Goal: Task Accomplishment & Management: Manage account settings

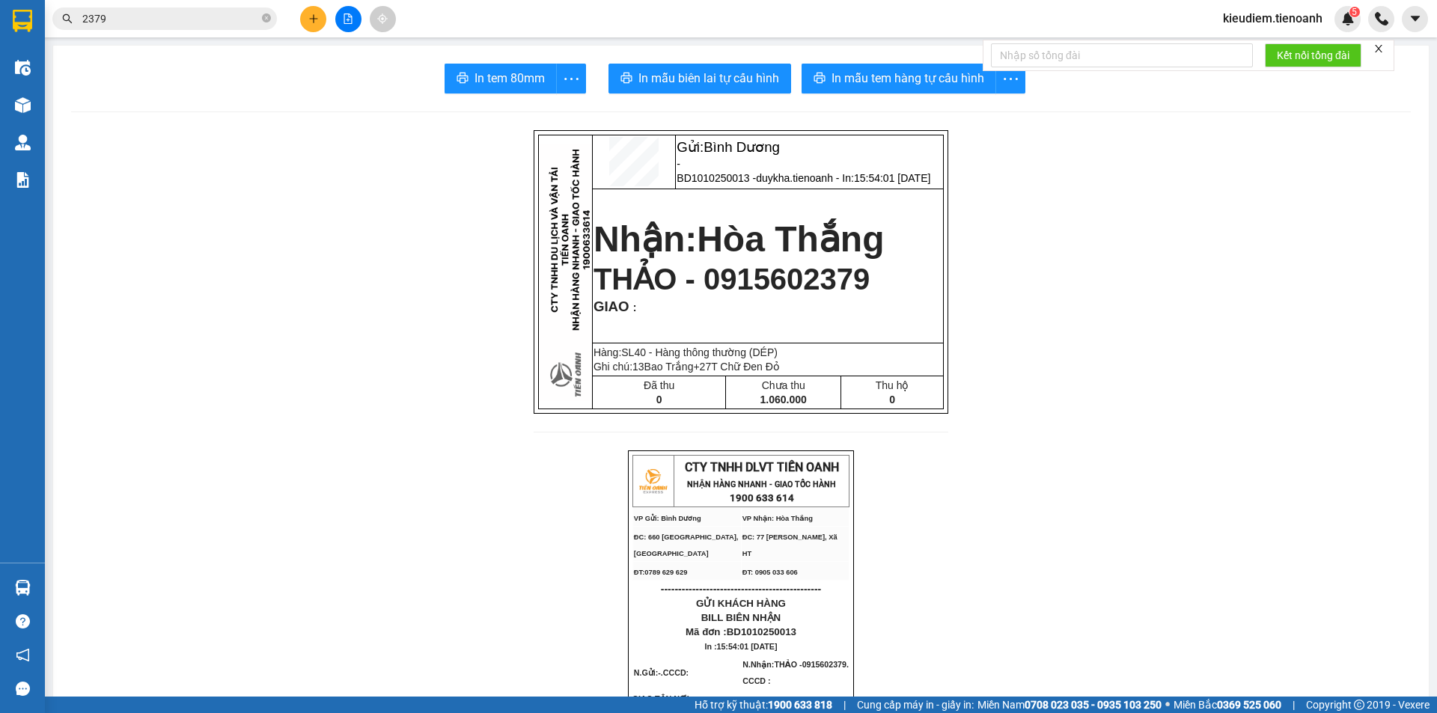
click at [596, 296] on span "THẢO - 0915602379" at bounding box center [732, 279] width 276 height 33
click at [596, 286] on span "THẢO - 0915602379" at bounding box center [732, 279] width 276 height 33
click at [596, 242] on span "Hòa Thắng" at bounding box center [790, 239] width 187 height 40
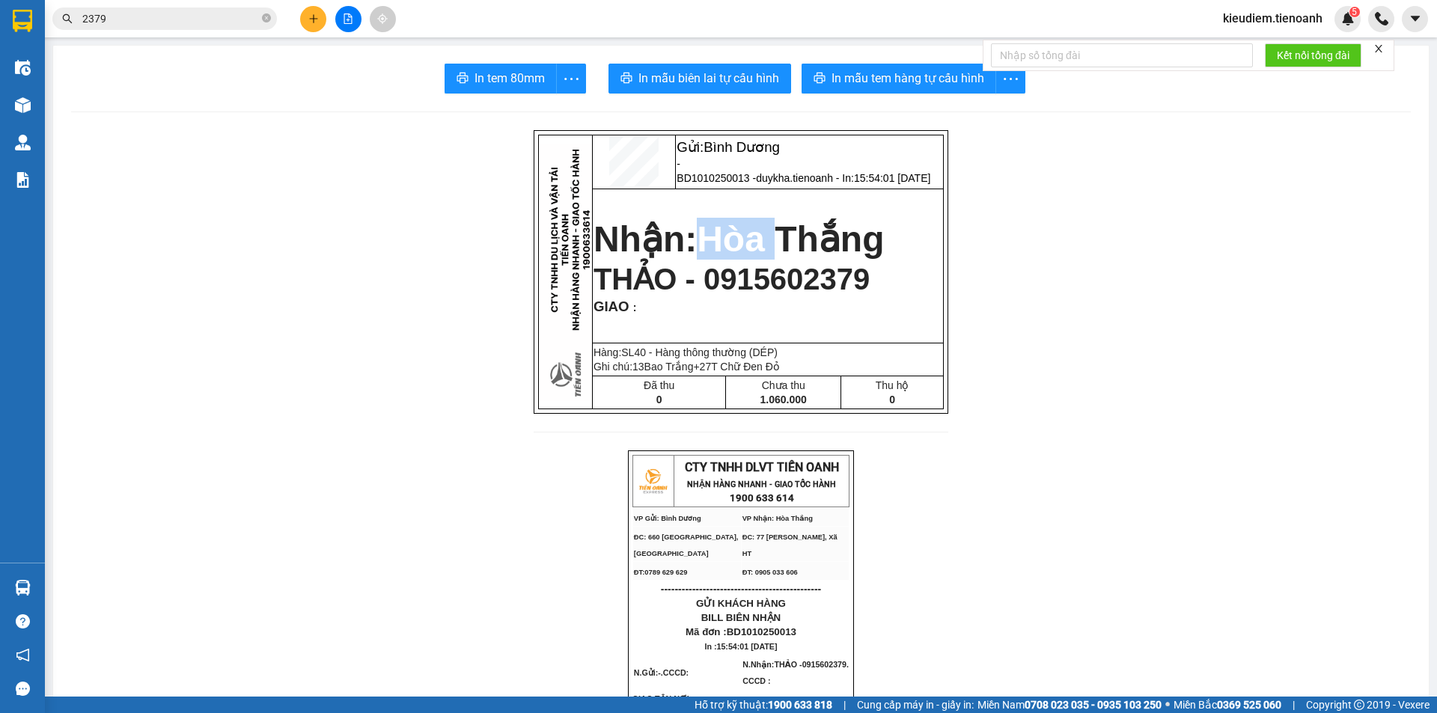
click at [596, 242] on span "Hòa Thắng" at bounding box center [790, 239] width 187 height 40
click at [209, 14] on input "2379" at bounding box center [170, 18] width 177 height 16
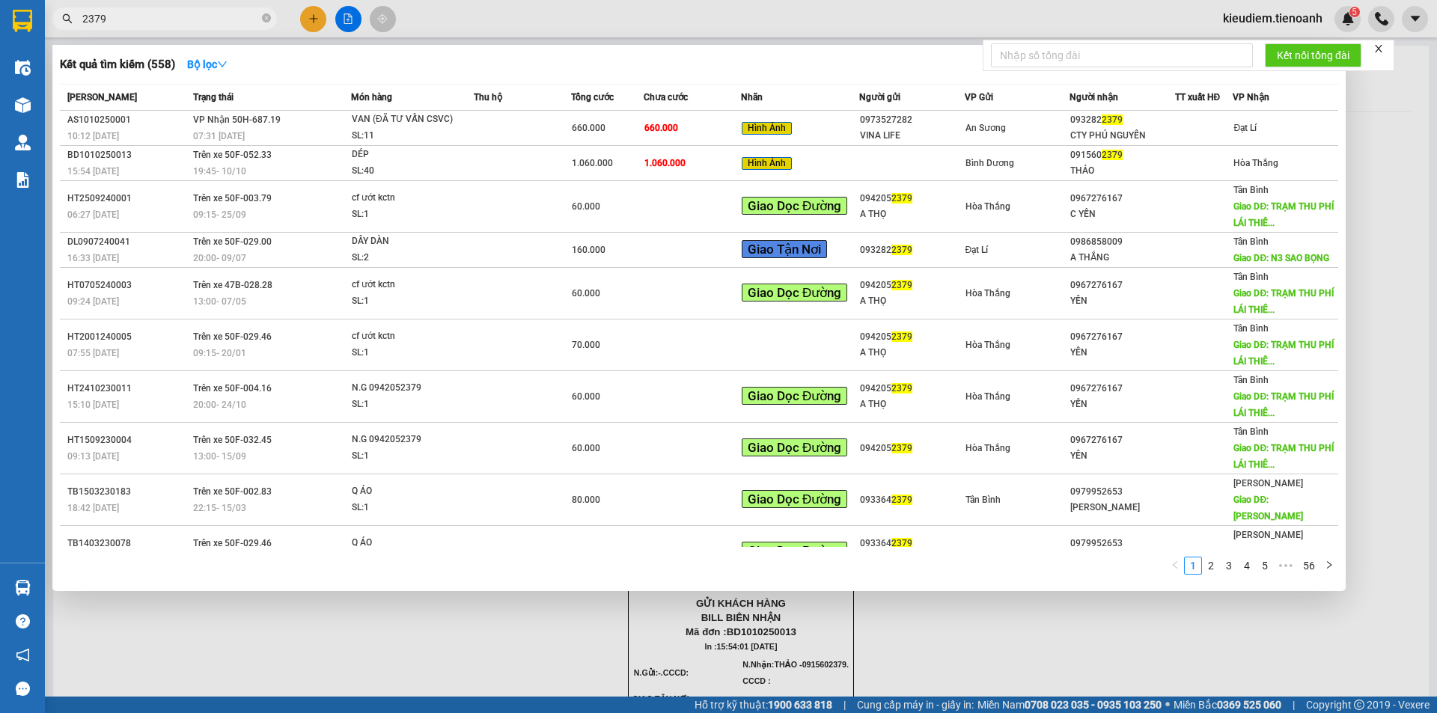
click at [209, 14] on input "2379" at bounding box center [170, 18] width 177 height 16
paste input "tb03102500"
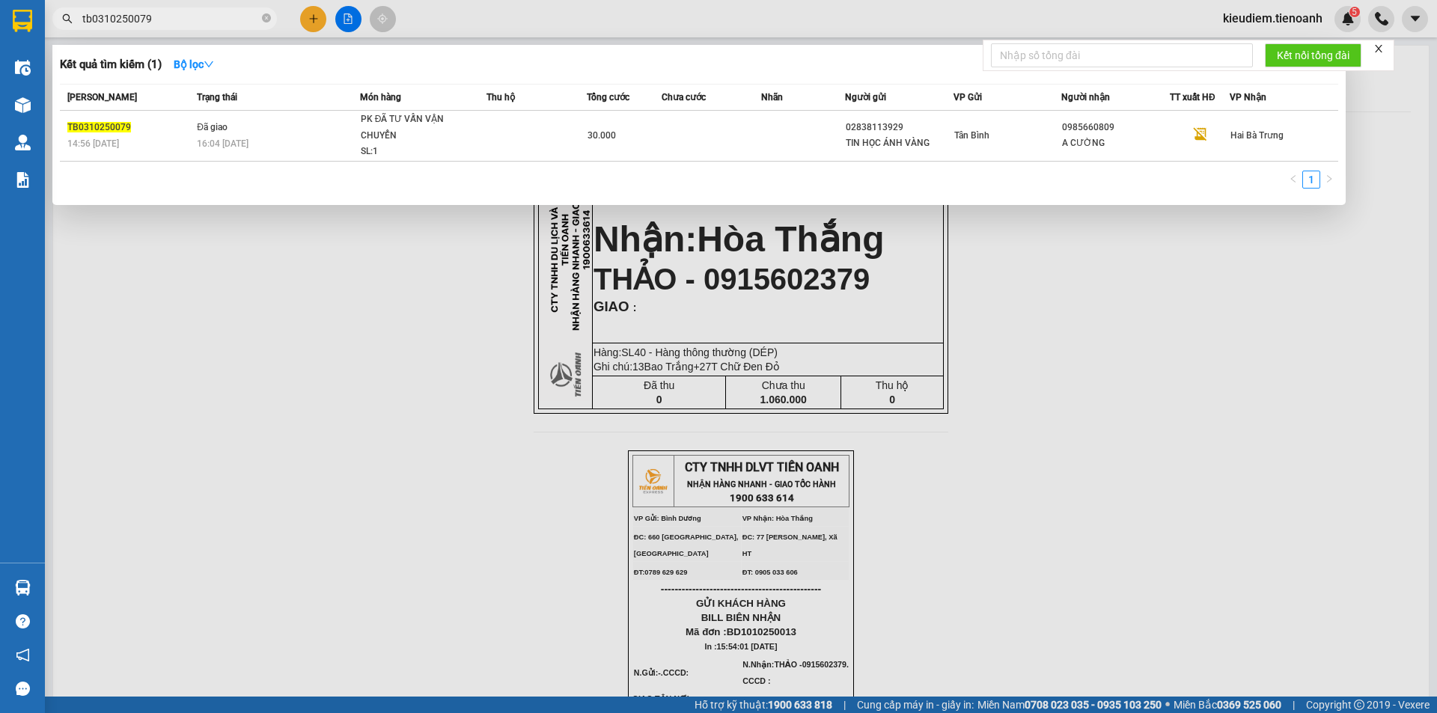
type input "tb0310250079"
click at [204, 121] on span "Đã giao" at bounding box center [212, 127] width 31 height 12
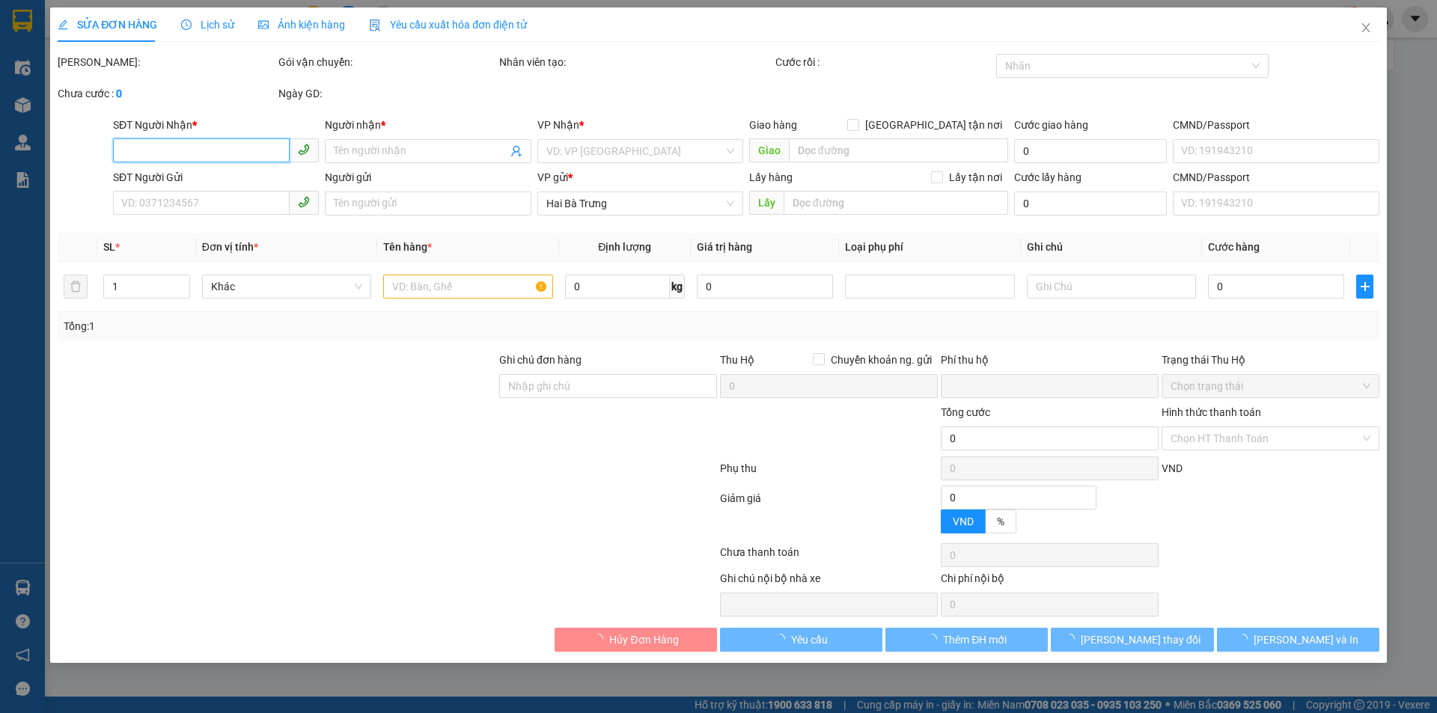
type input "0985660809"
type input "A CƯỜNG"
type input "02838113929"
type input "TIN HỌC ÁNH VÀNG"
type input "0"
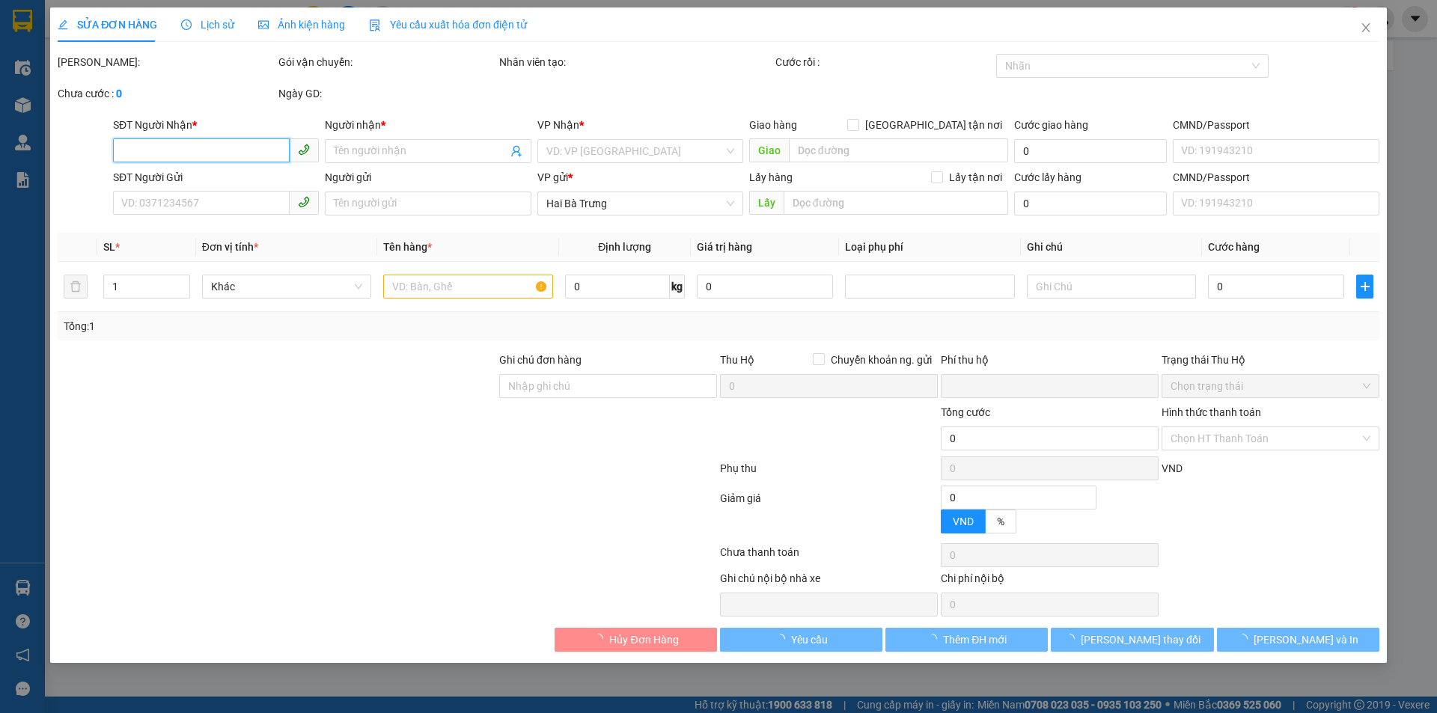
type input "30.000"
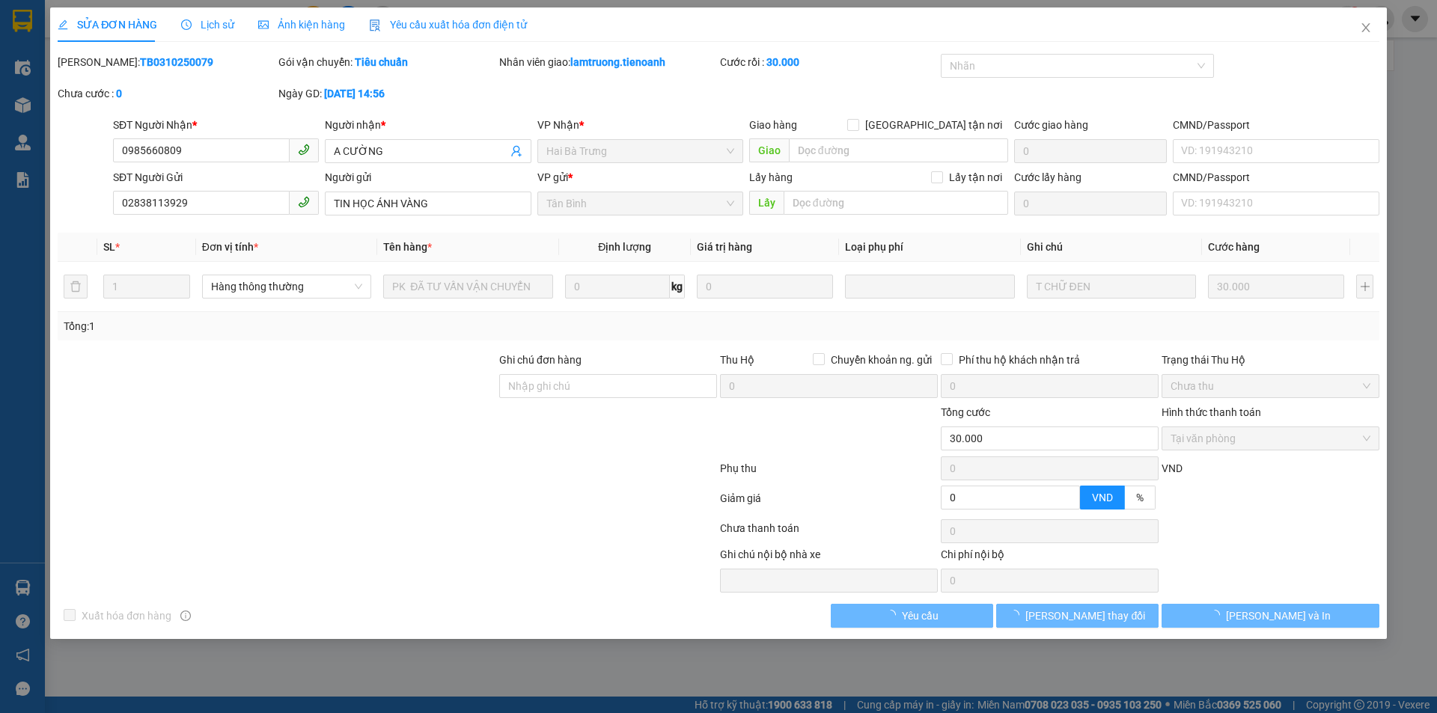
click at [442, 106] on div "Ngày GD: 03-10-2025 lúc 14:56" at bounding box center [387, 100] width 221 height 31
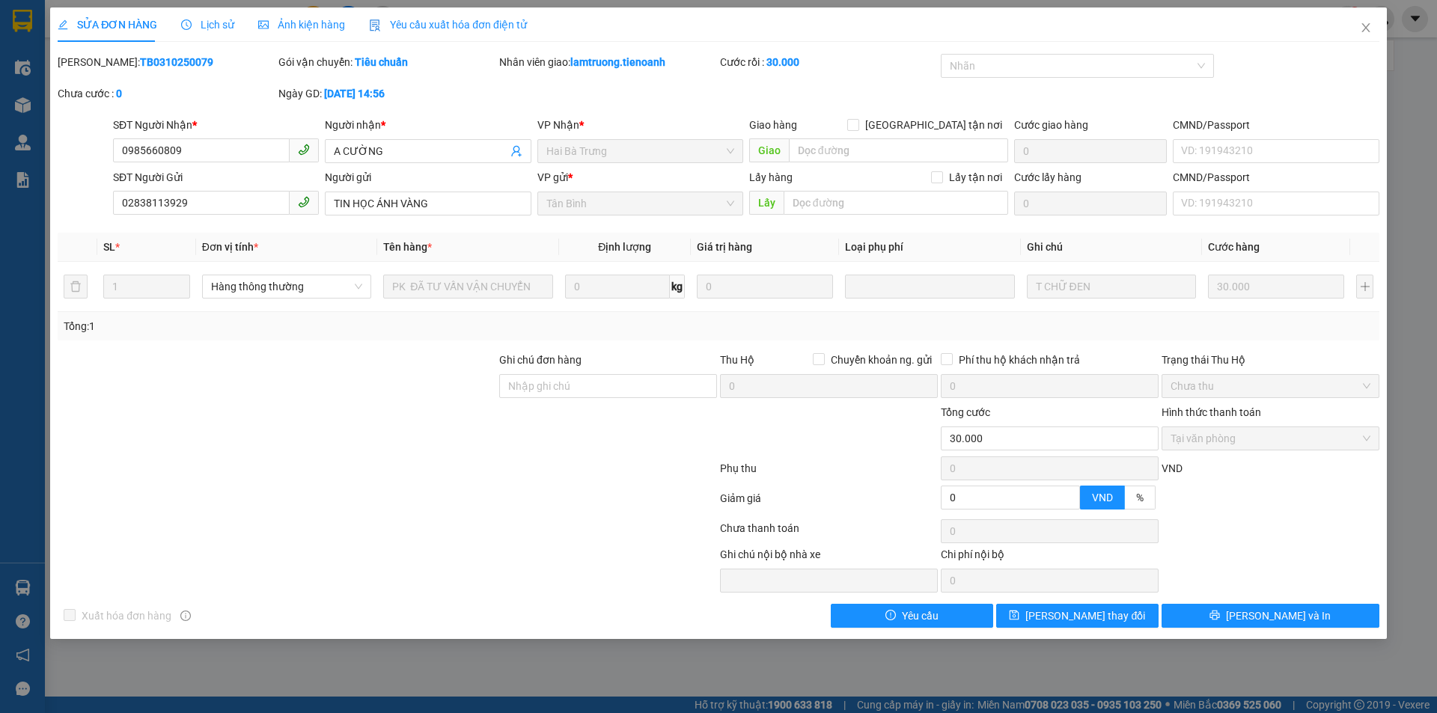
click at [596, 342] on div "Total Paid Fee 30.000 Total UnPaid Fee 0 Cash Collection Total Fee Mã ĐH: TB031…" at bounding box center [719, 341] width 1322 height 574
click at [596, 445] on div at bounding box center [829, 430] width 221 height 52
click at [596, 463] on div at bounding box center [387, 472] width 662 height 30
click at [144, 58] on b "TB0310250079" at bounding box center [176, 62] width 73 height 12
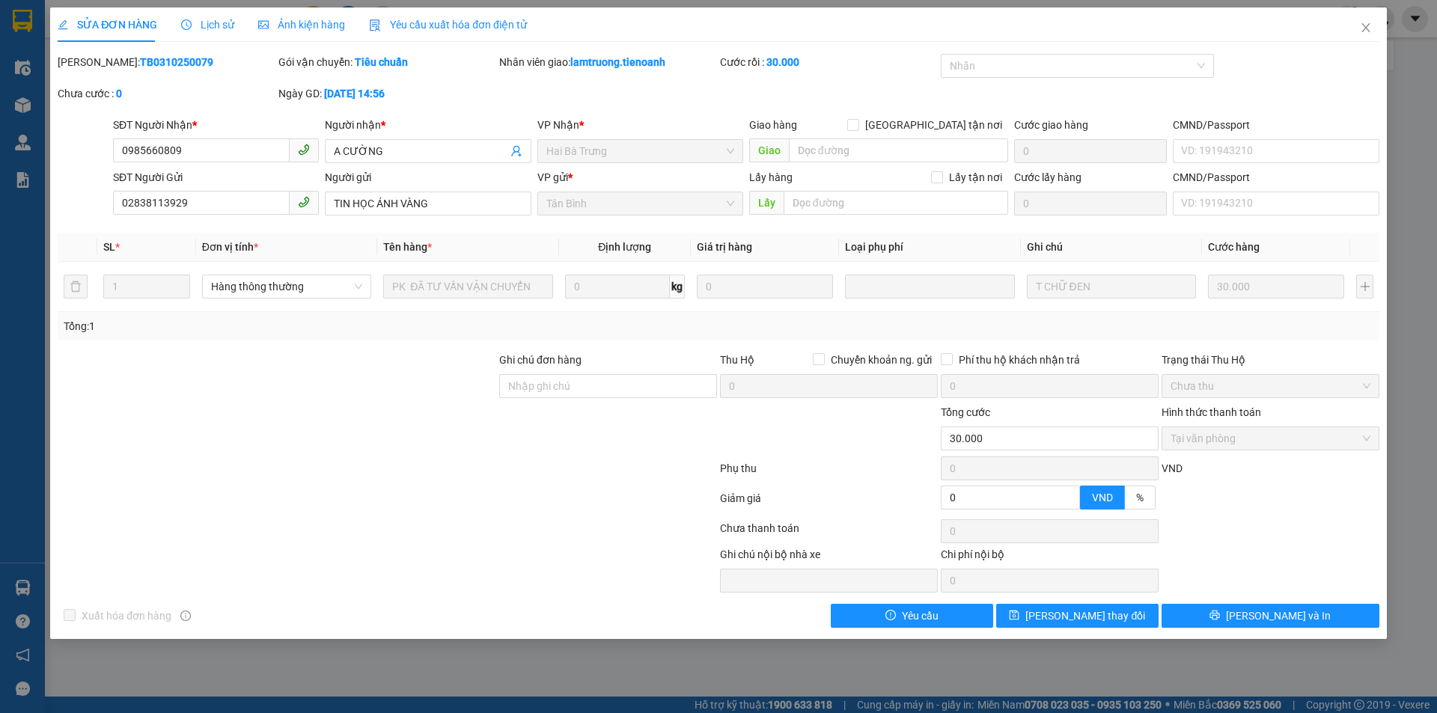
click at [218, 24] on span "Lịch sử" at bounding box center [207, 25] width 53 height 12
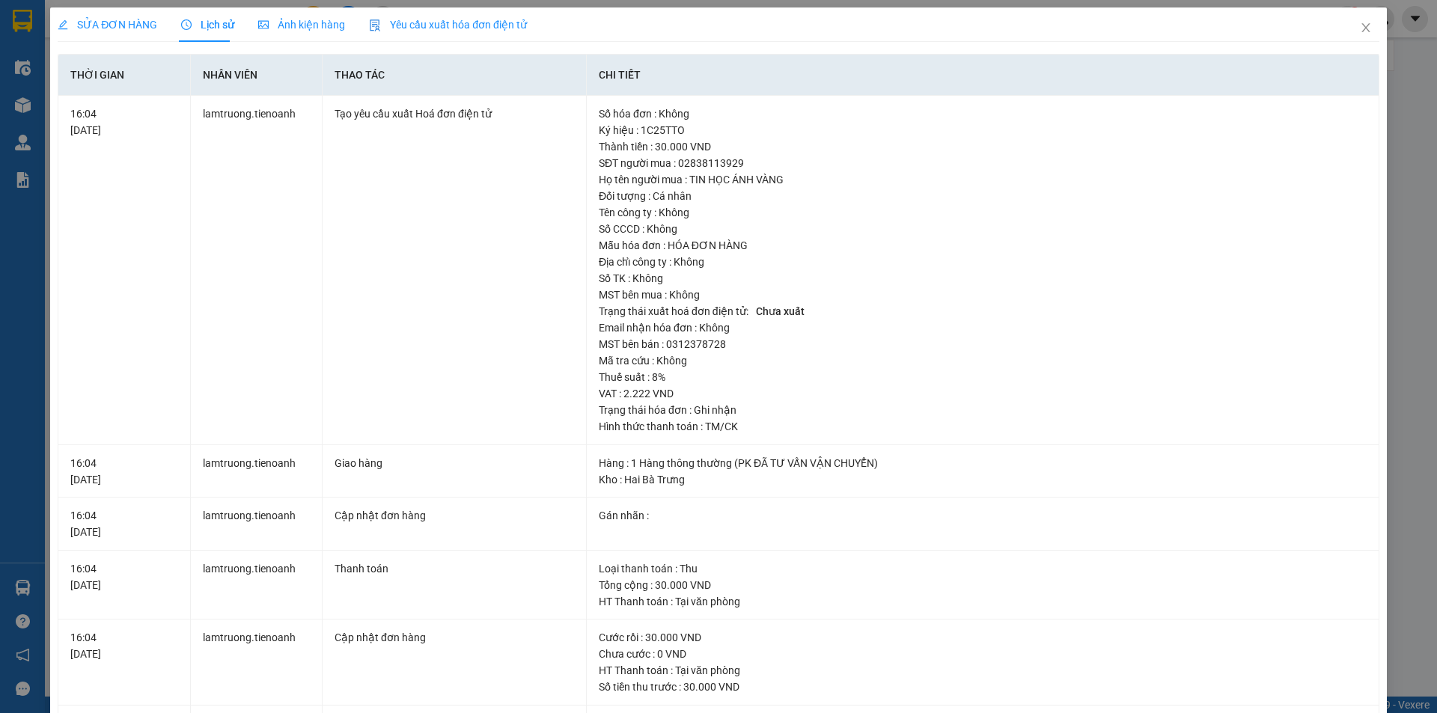
click at [126, 7] on div "SỬA ĐƠN HÀNG" at bounding box center [108, 24] width 100 height 34
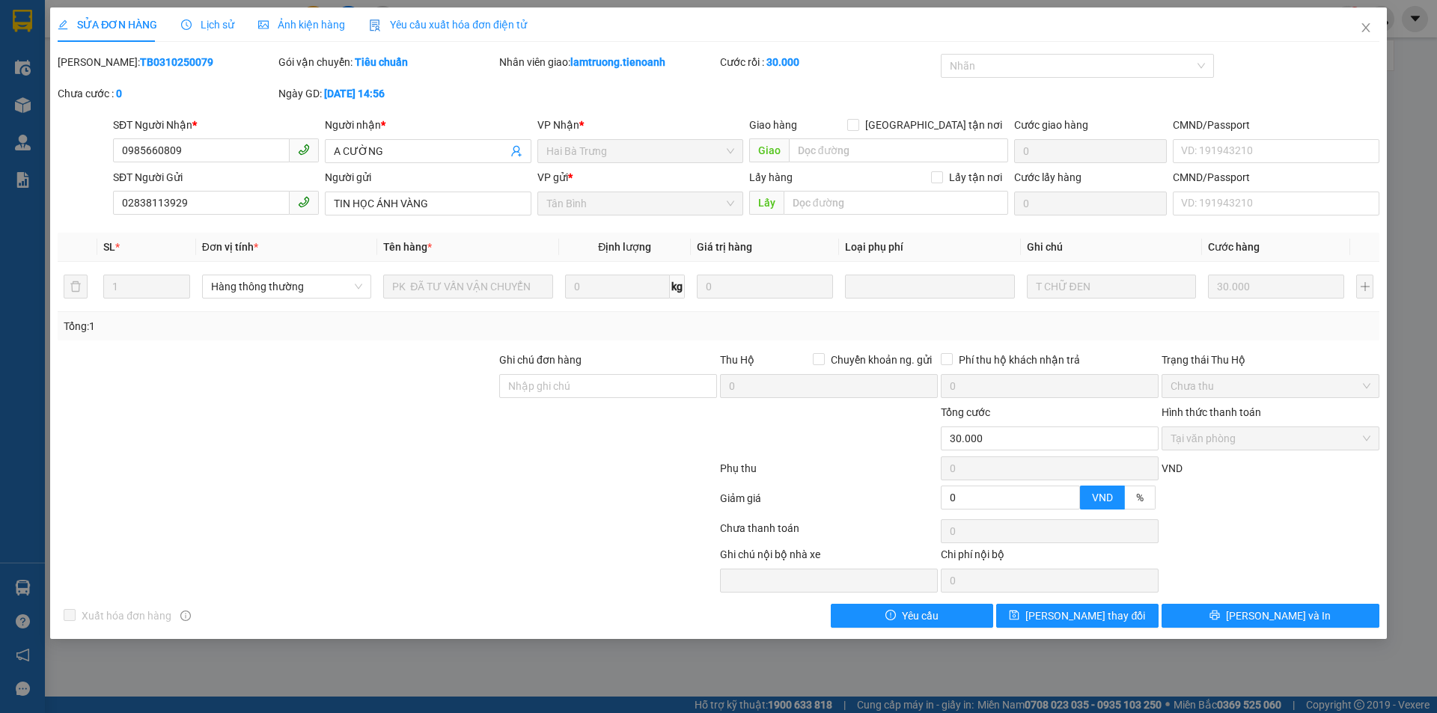
click at [218, 19] on span "Lịch sử" at bounding box center [207, 25] width 53 height 12
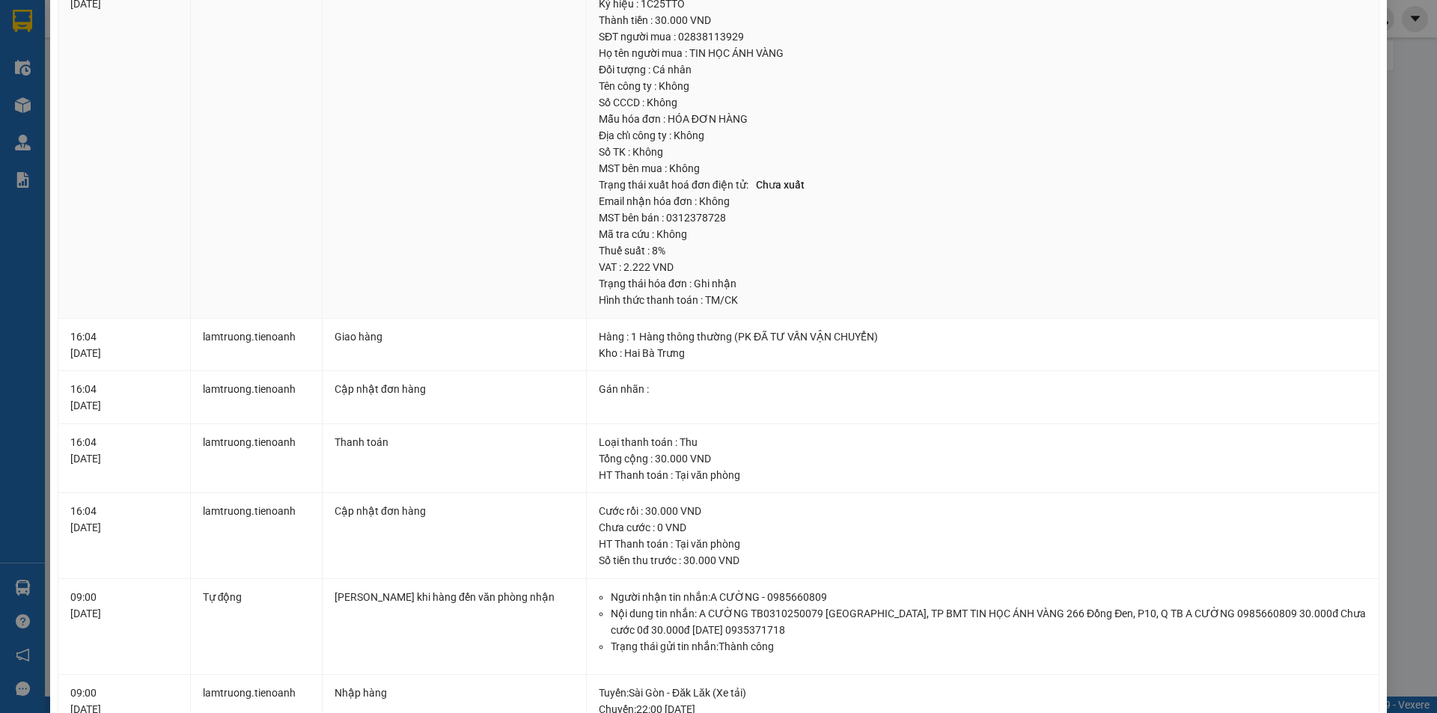
scroll to position [150, 0]
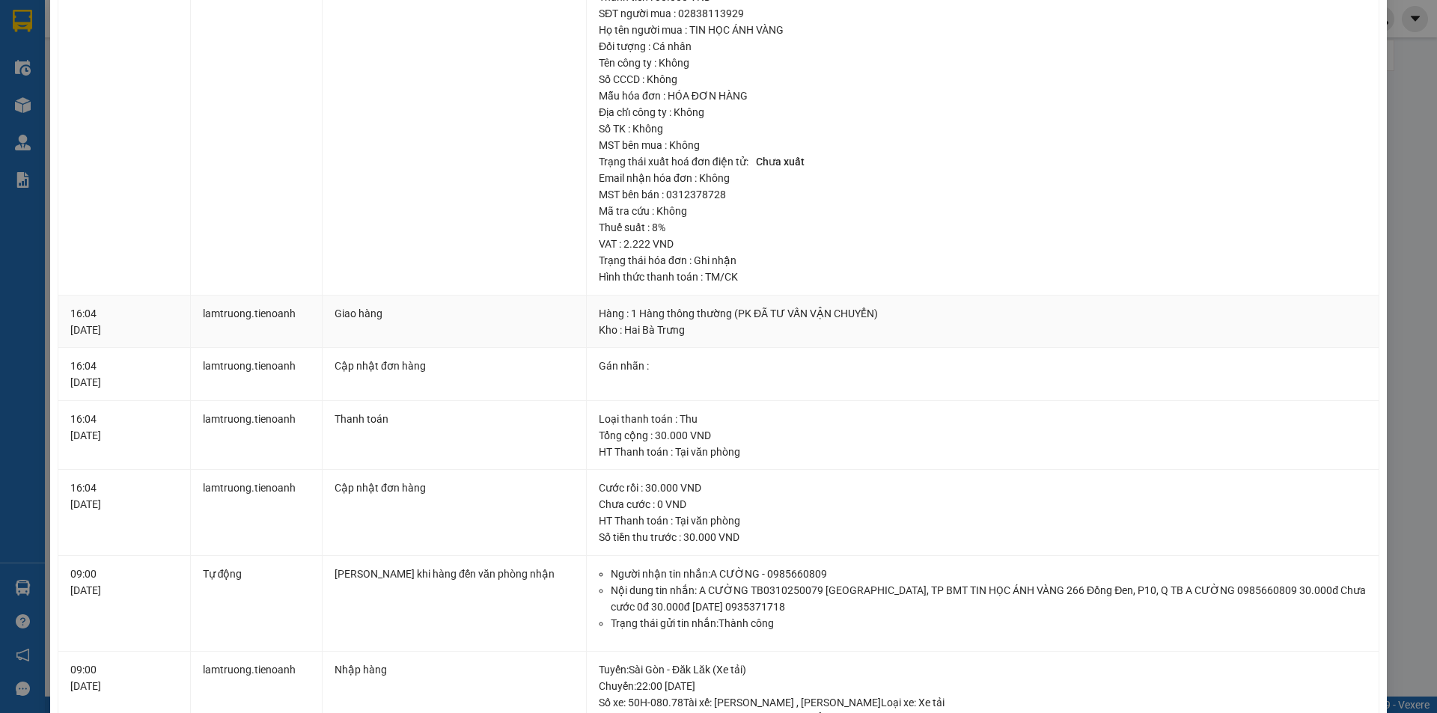
click at [222, 307] on td "lamtruong.tienoanh" at bounding box center [257, 322] width 132 height 53
drag, startPoint x: 63, startPoint y: 311, endPoint x: 123, endPoint y: 338, distance: 66.0
click at [123, 338] on td "16:04 04/10/2025" at bounding box center [124, 322] width 132 height 53
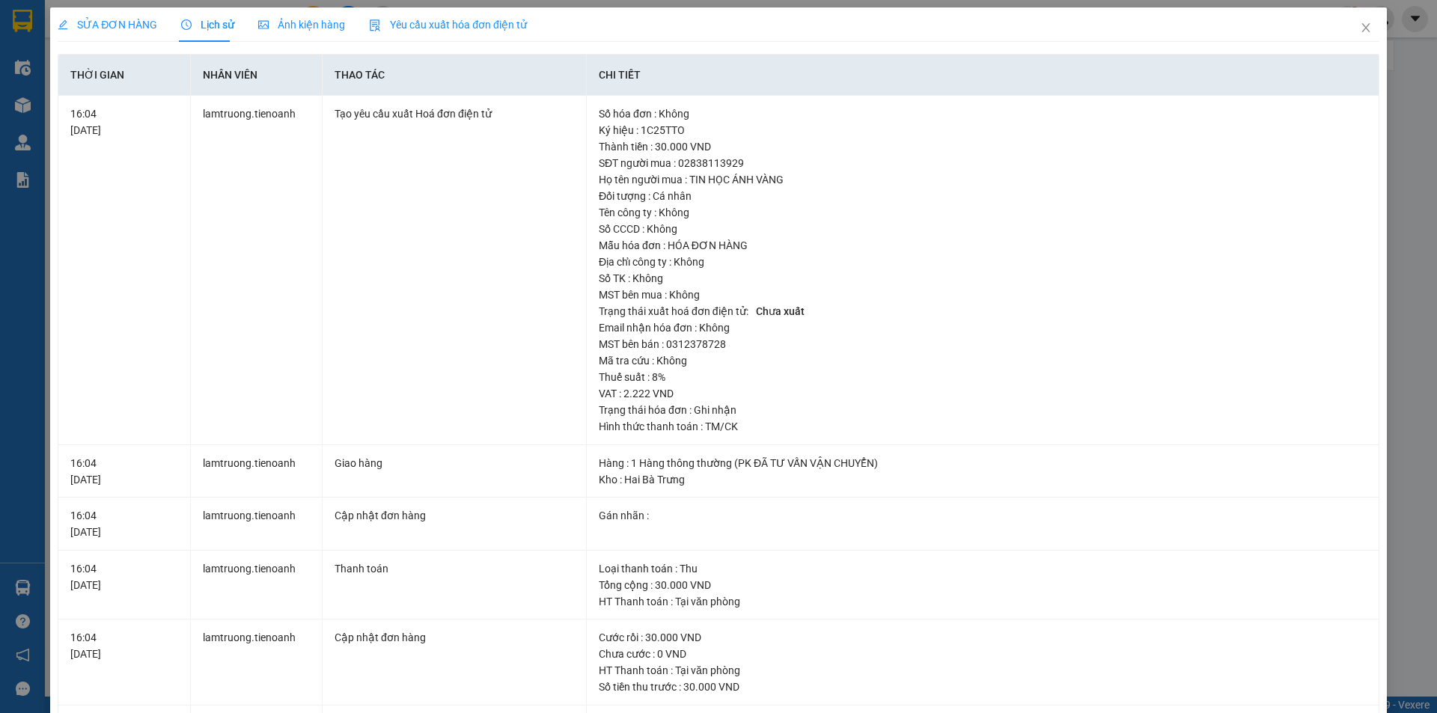
click at [133, 34] on div "SỬA ĐƠN HÀNG" at bounding box center [108, 24] width 100 height 34
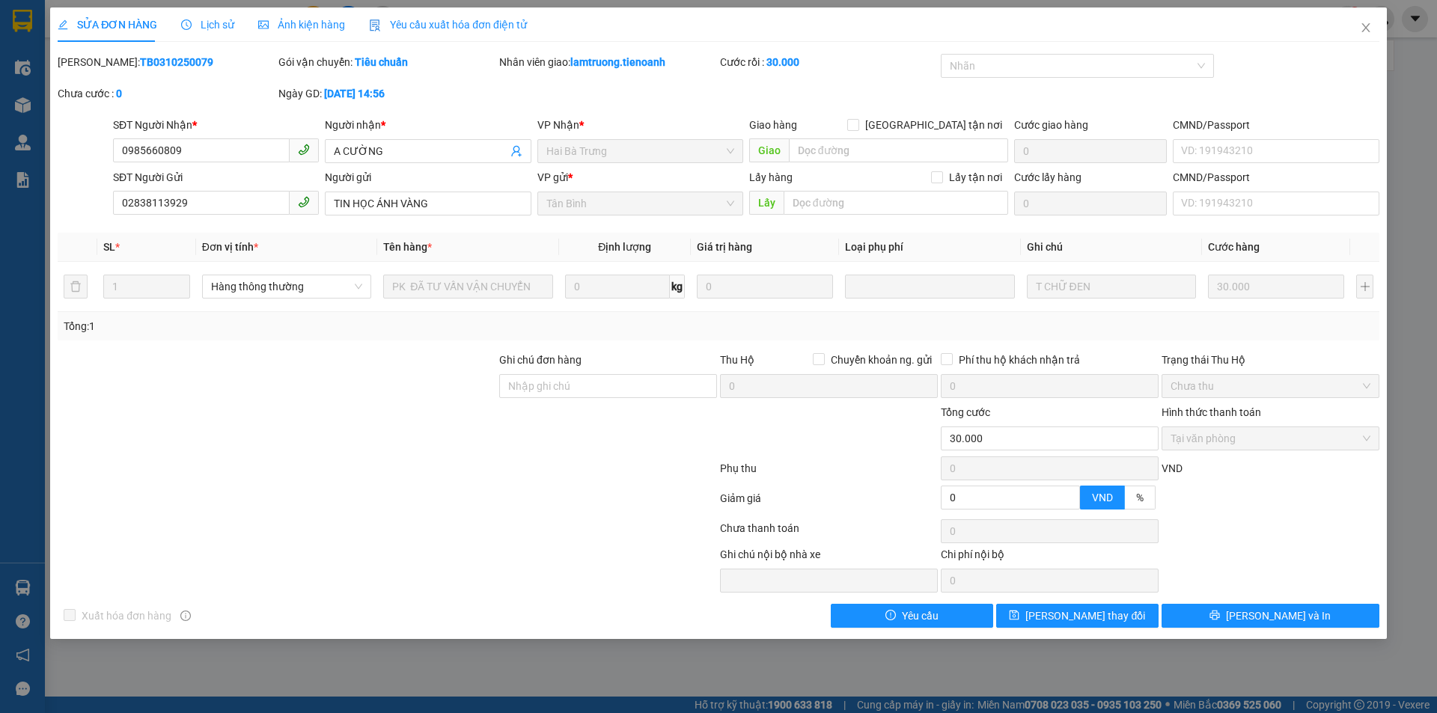
drag, startPoint x: 577, startPoint y: 505, endPoint x: 585, endPoint y: 503, distance: 7.6
click at [577, 505] on div at bounding box center [387, 502] width 662 height 30
click at [596, 346] on div "Total Paid Fee 30.000 Total UnPaid Fee 0 Cash Collection Total Fee Mã ĐH: TB031…" at bounding box center [719, 341] width 1322 height 574
click at [223, 15] on div "Lịch sử" at bounding box center [207, 24] width 53 height 34
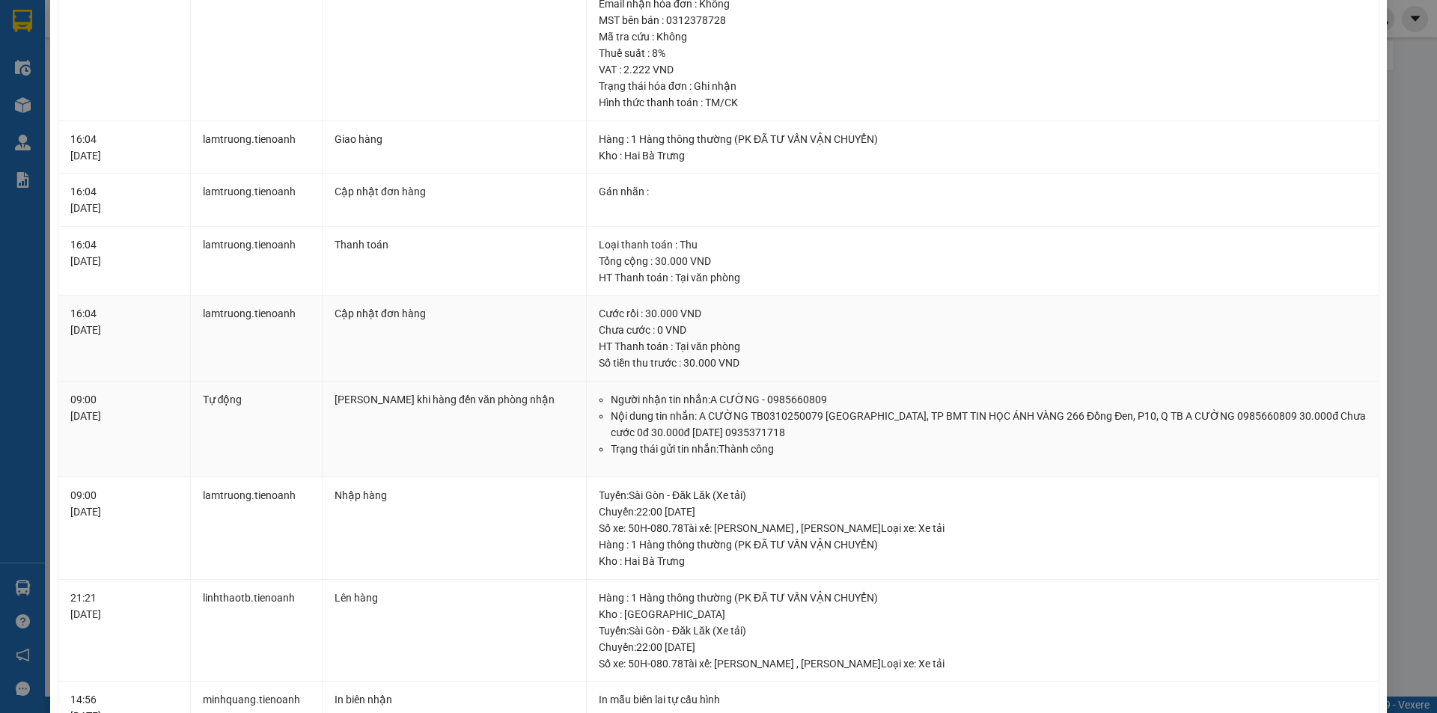
scroll to position [299, 0]
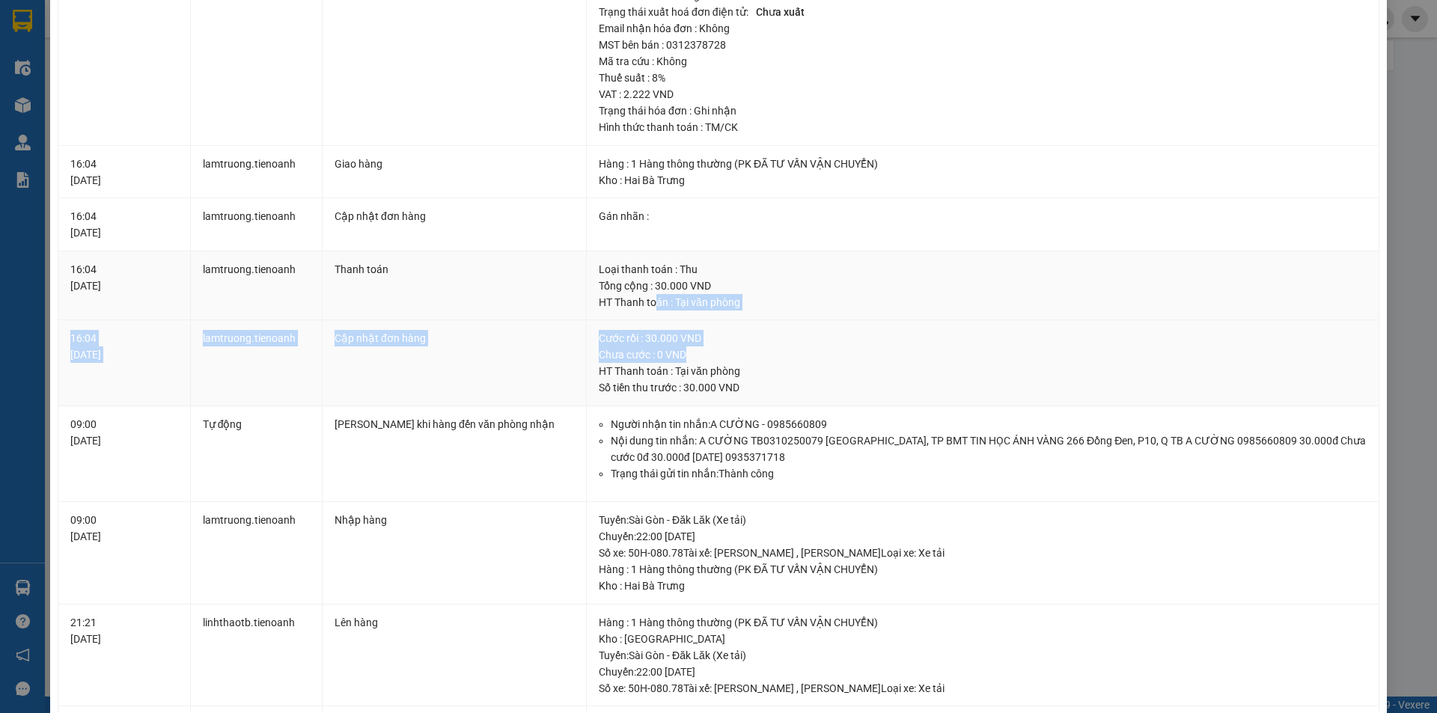
drag, startPoint x: 686, startPoint y: 360, endPoint x: 650, endPoint y: 302, distance: 68.6
click at [596, 302] on tbody "16:04 04/10/2025 lamtruong.tienoanh Tạo yêu cầu xuất Hoá đơn điện tử Số hóa đơn…" at bounding box center [718, 454] width 1321 height 1316
click at [596, 302] on div "HT Thanh toán : Tại văn phòng" at bounding box center [983, 302] width 768 height 16
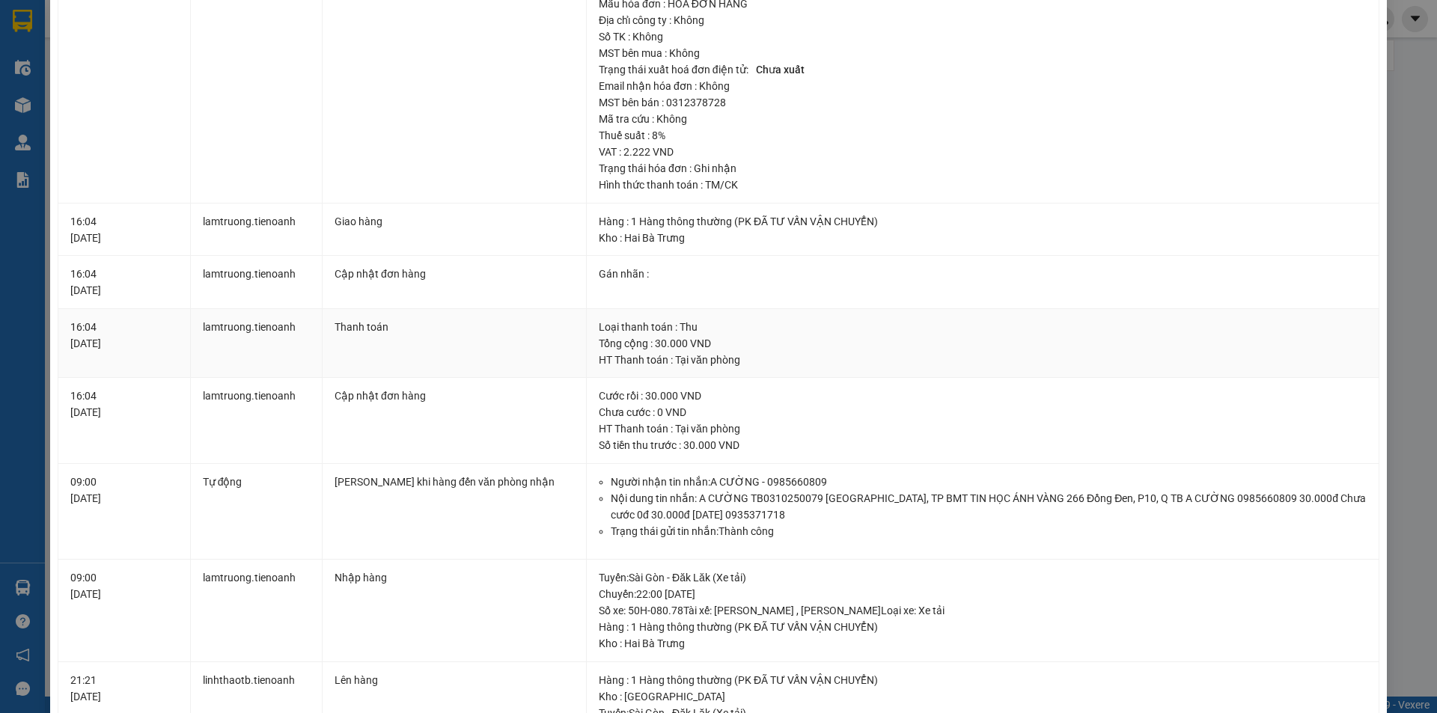
scroll to position [225, 0]
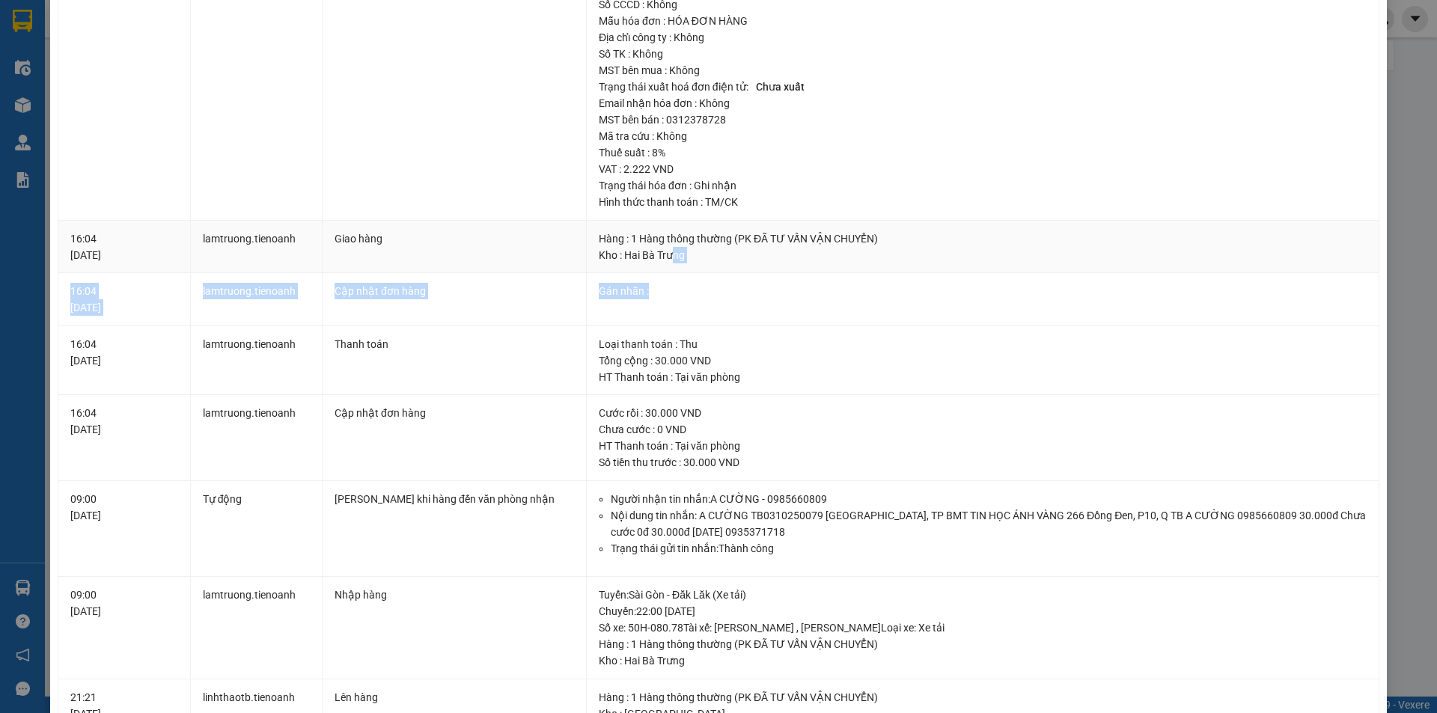
drag, startPoint x: 709, startPoint y: 304, endPoint x: 667, endPoint y: 246, distance: 71.3
click at [596, 246] on tbody "16:04 04/10/2025 lamtruong.tienoanh Tạo yêu cầu xuất Hoá đơn điện tử Số hóa đơn…" at bounding box center [718, 529] width 1321 height 1316
click at [596, 247] on div "Kho : Hai Bà Trưng" at bounding box center [983, 255] width 768 height 16
drag, startPoint x: 671, startPoint y: 275, endPoint x: 545, endPoint y: 242, distance: 130.9
click at [545, 242] on tbody "16:04 04/10/2025 lamtruong.tienoanh Tạo yêu cầu xuất Hoá đơn điện tử Số hóa đơn…" at bounding box center [718, 529] width 1321 height 1316
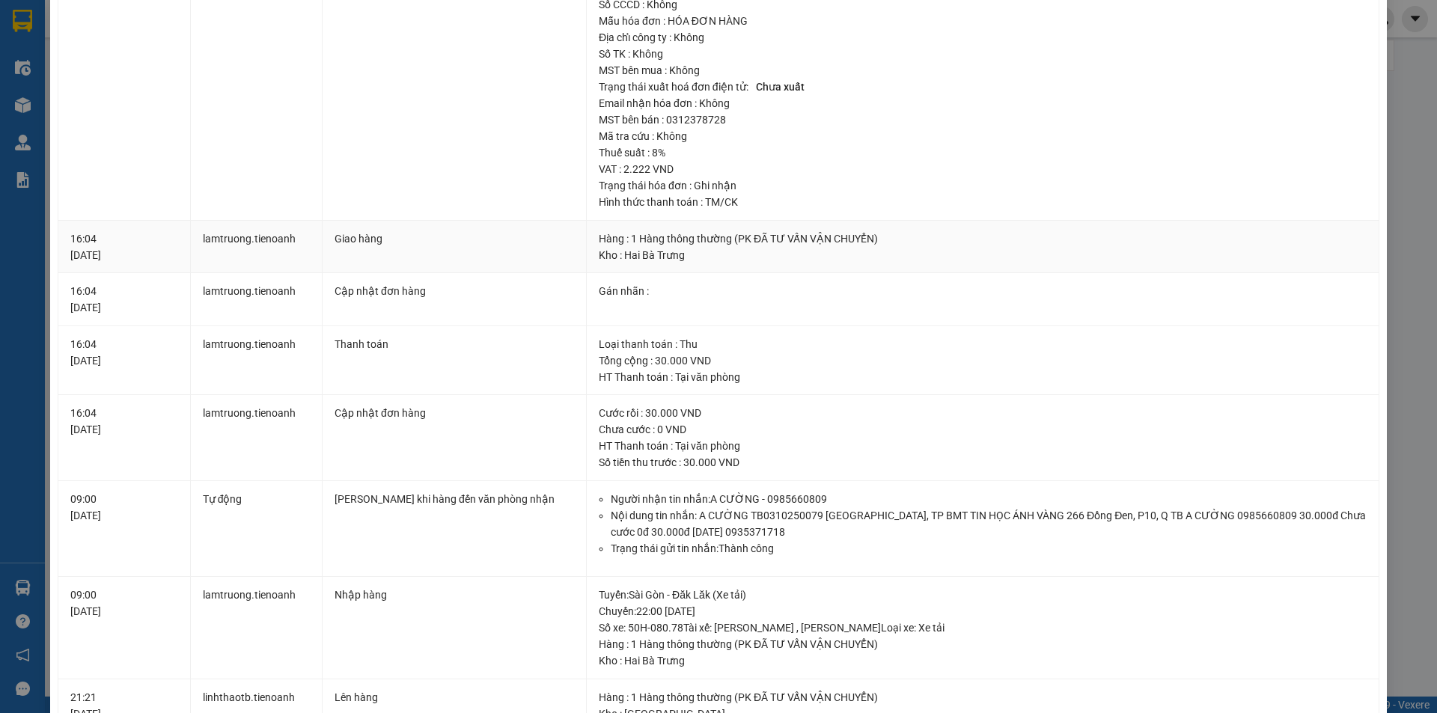
click at [545, 242] on div "Giao hàng" at bounding box center [455, 239] width 240 height 16
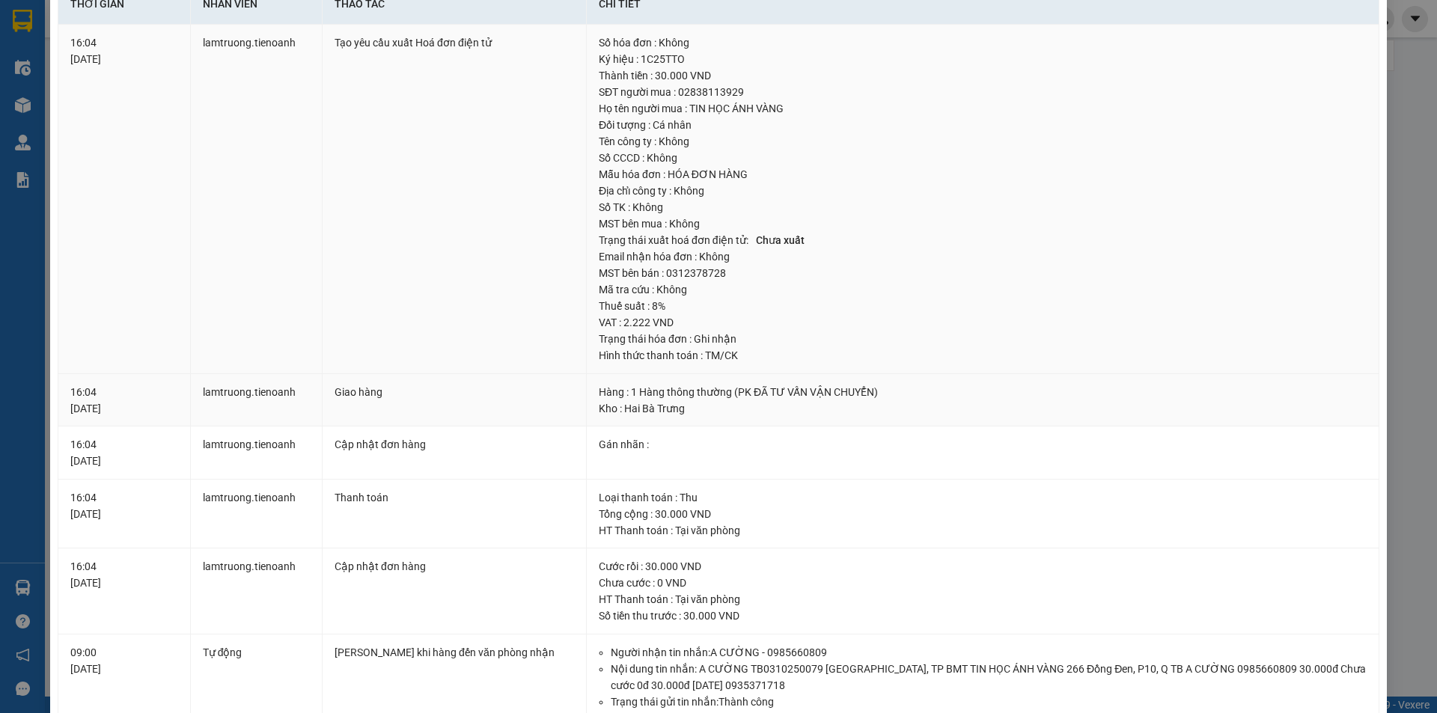
scroll to position [0, 0]
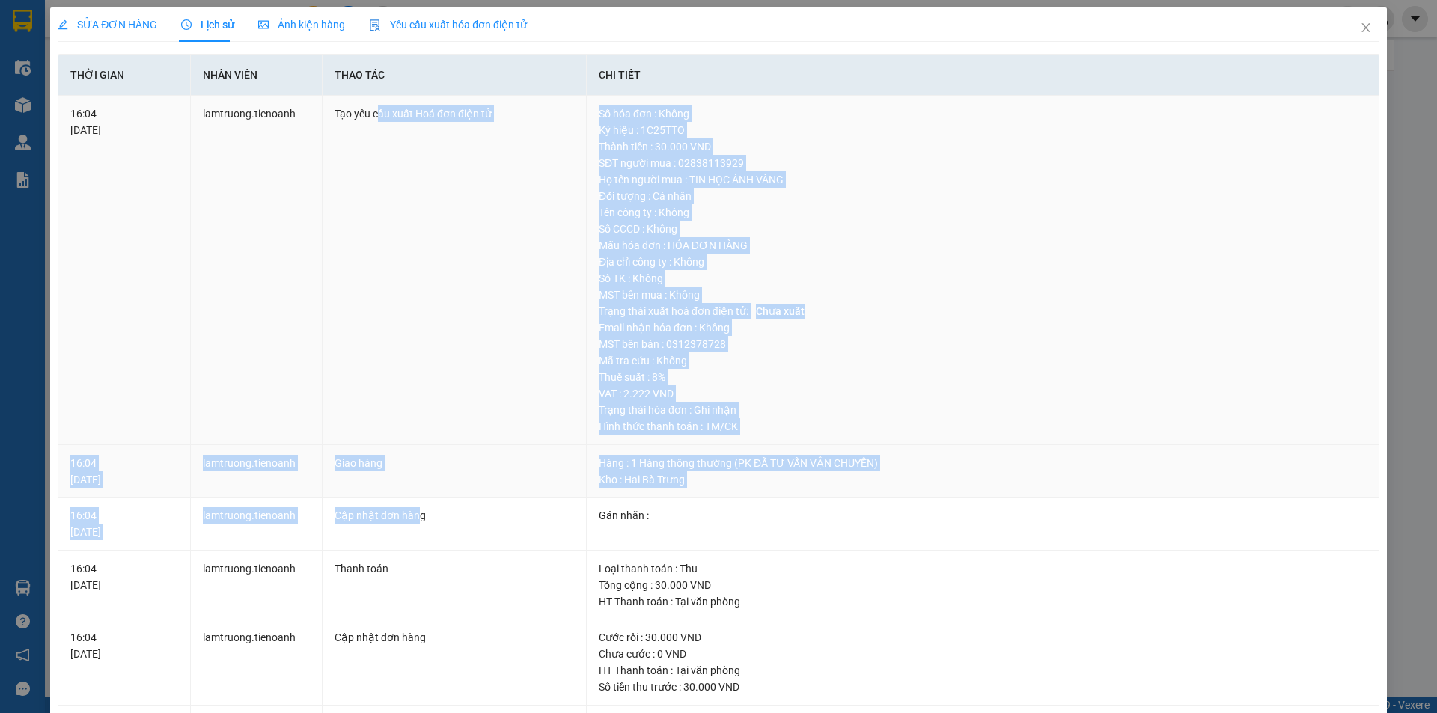
drag, startPoint x: 401, startPoint y: 493, endPoint x: 378, endPoint y: 436, distance: 62.1
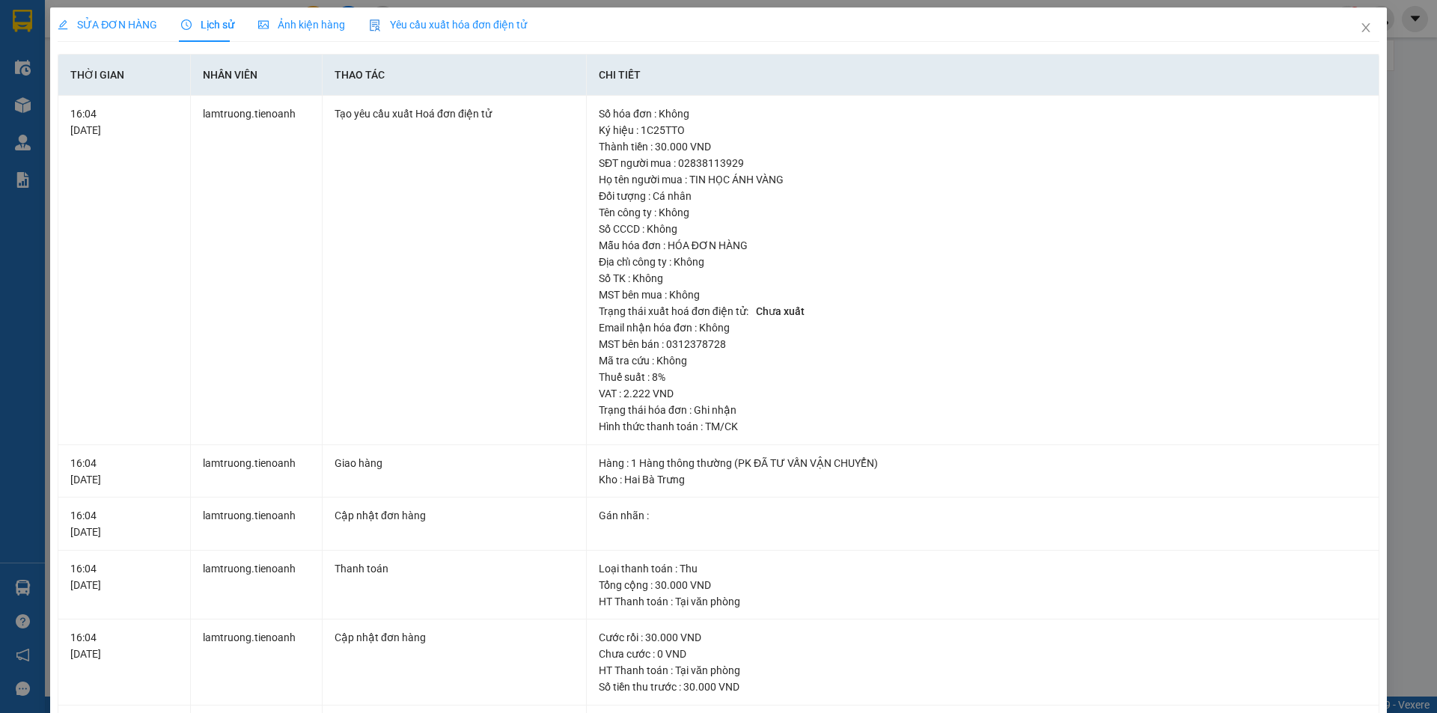
click at [108, 23] on span "SỬA ĐƠN HÀNG" at bounding box center [108, 25] width 100 height 12
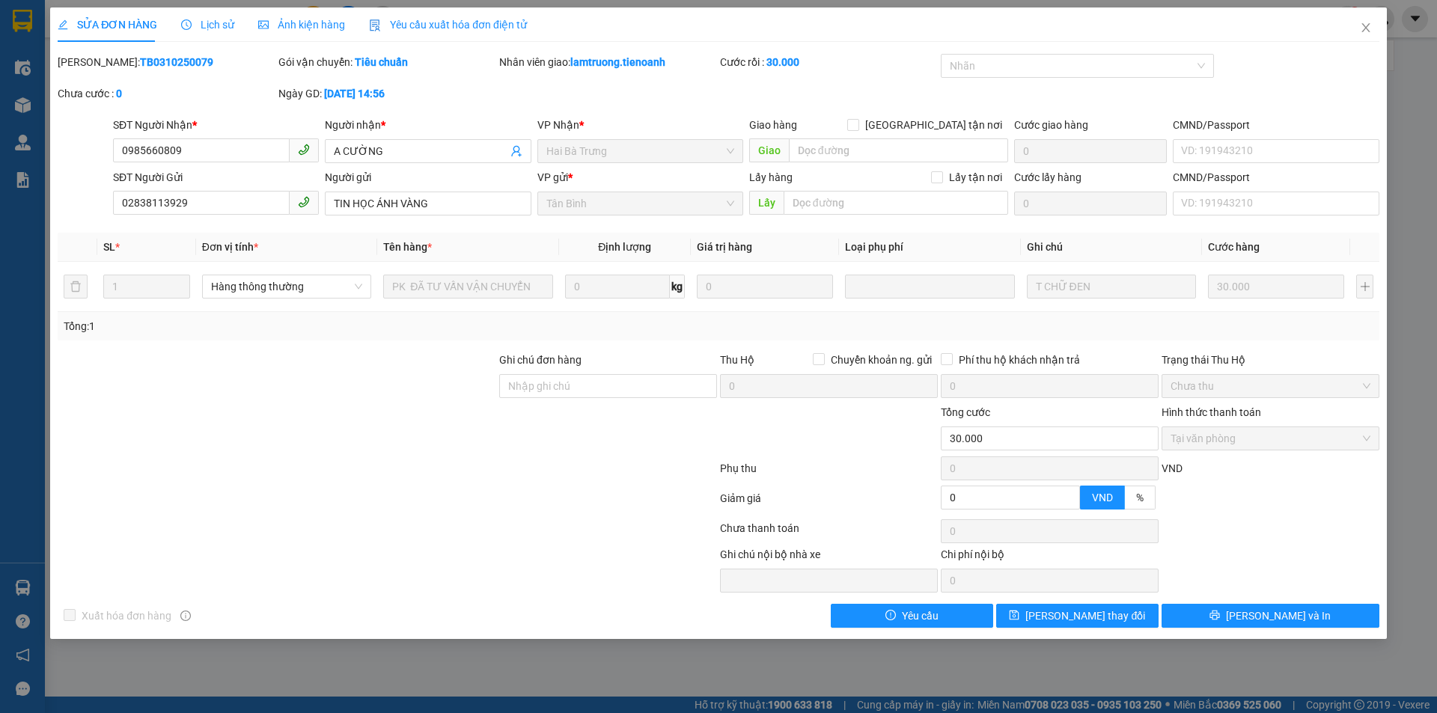
click at [414, 527] on div at bounding box center [387, 531] width 662 height 30
click at [593, 396] on input "Ghi chú đơn hàng" at bounding box center [608, 386] width 218 height 24
type input "T"
type input "h"
click at [544, 386] on input "Thu 30K Lam Trường" at bounding box center [608, 386] width 218 height 24
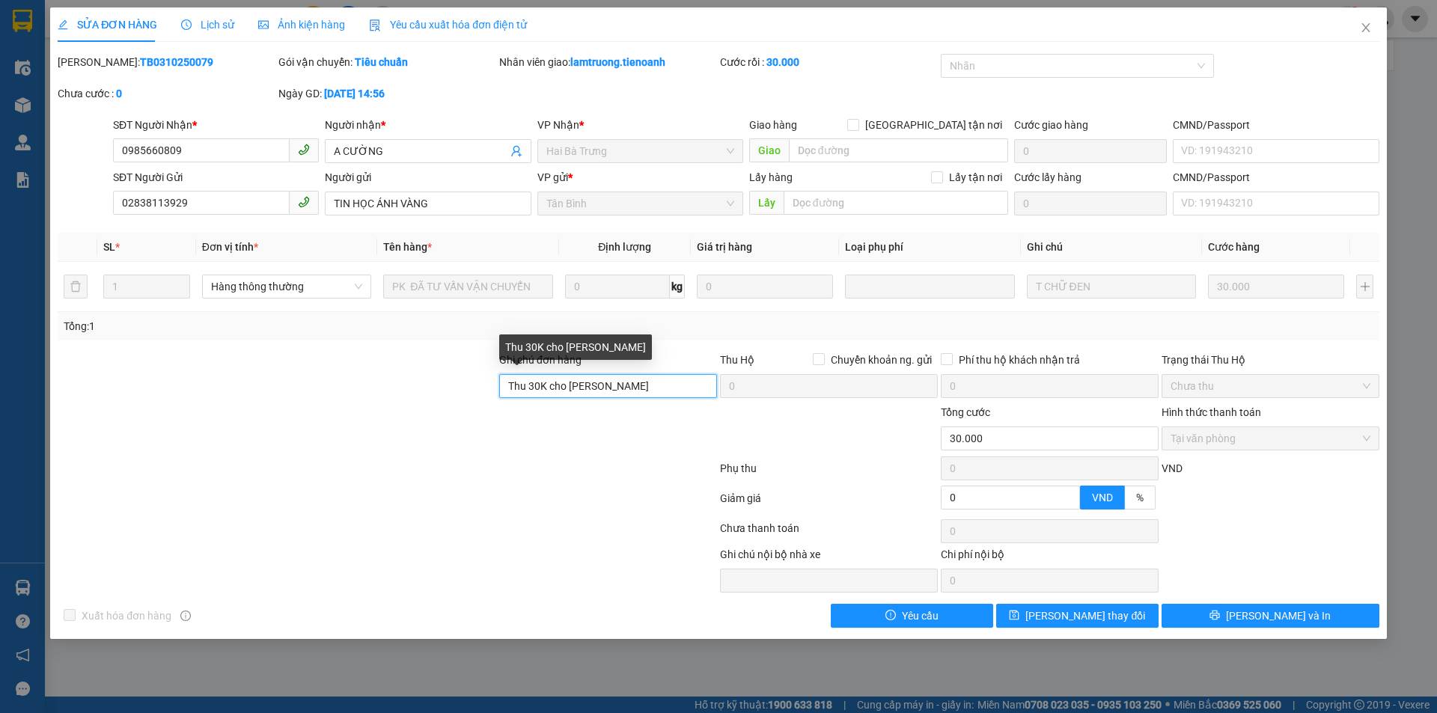
type input "Thu 30K cho Lam Trường"
click at [552, 460] on div at bounding box center [387, 472] width 662 height 30
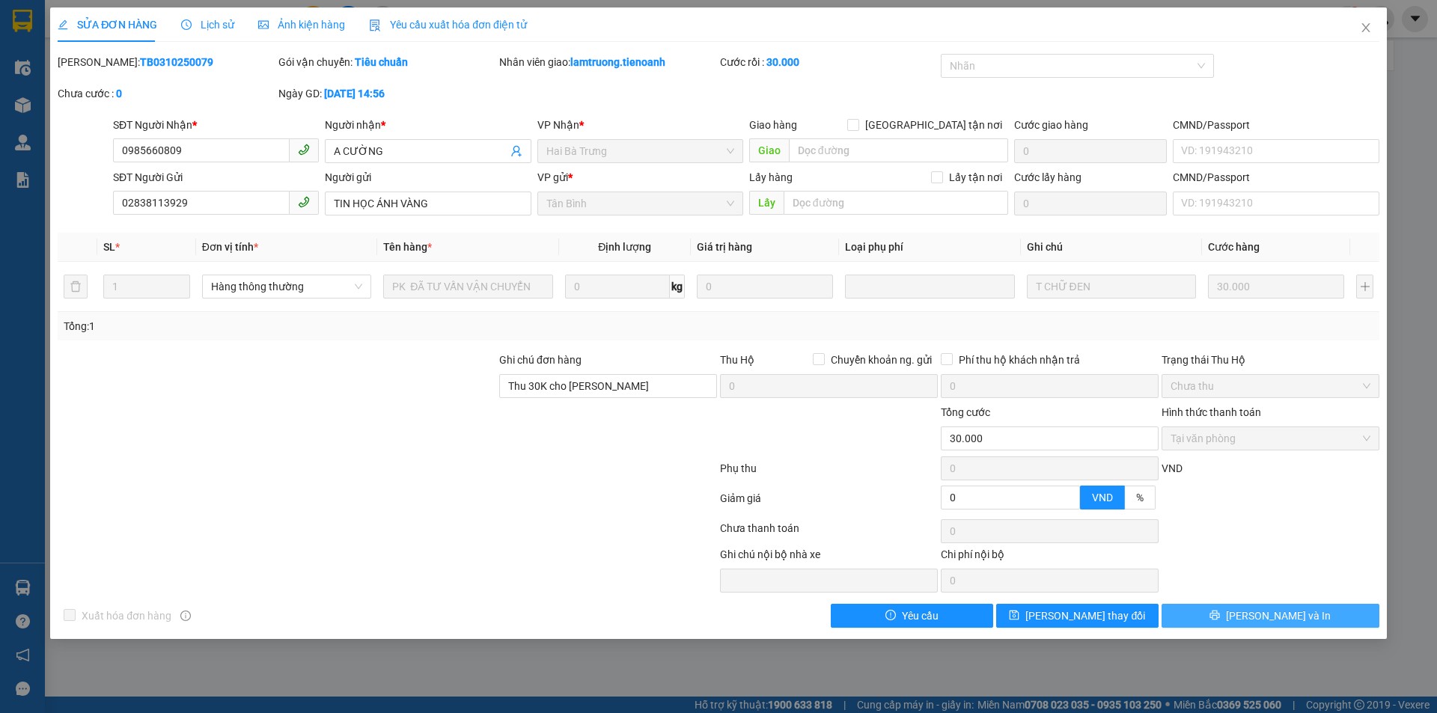
click at [596, 612] on button "[PERSON_NAME] và In" at bounding box center [1271, 616] width 218 height 24
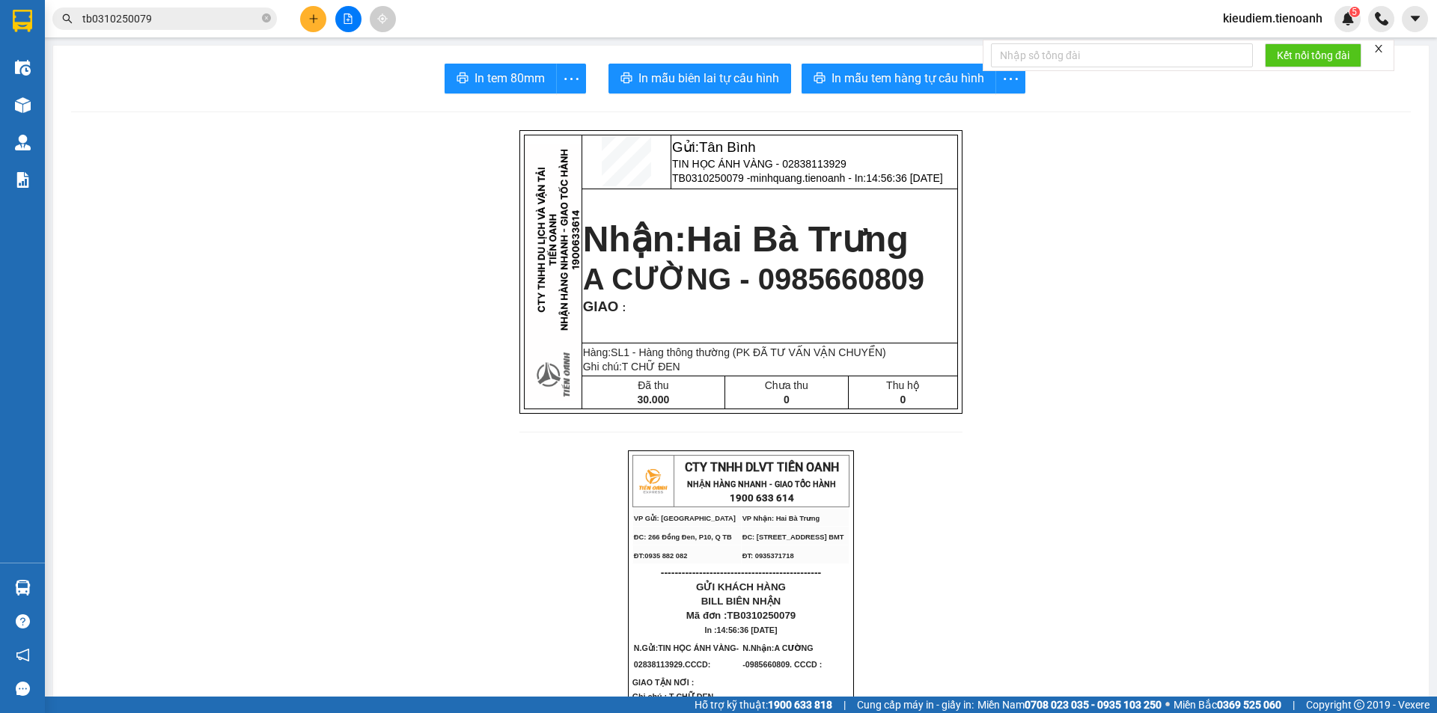
click at [596, 273] on span "A CƯỜNG - 0985660809" at bounding box center [753, 279] width 341 height 33
click at [596, 50] on icon "close" at bounding box center [1379, 48] width 10 height 10
click at [596, 14] on sup "5" at bounding box center [1355, 12] width 10 height 10
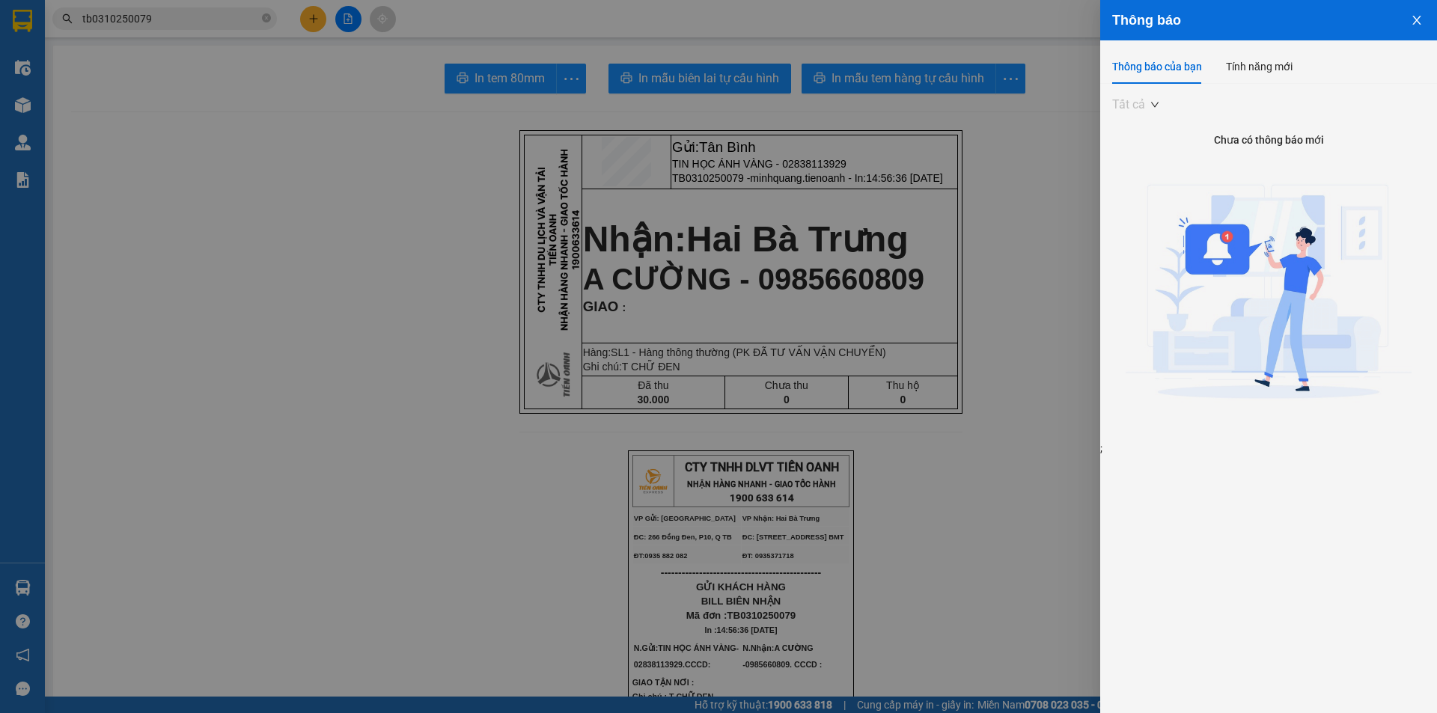
click at [596, 107] on span "Tất cả" at bounding box center [1135, 105] width 46 height 22
click at [596, 168] on div at bounding box center [718, 356] width 1437 height 713
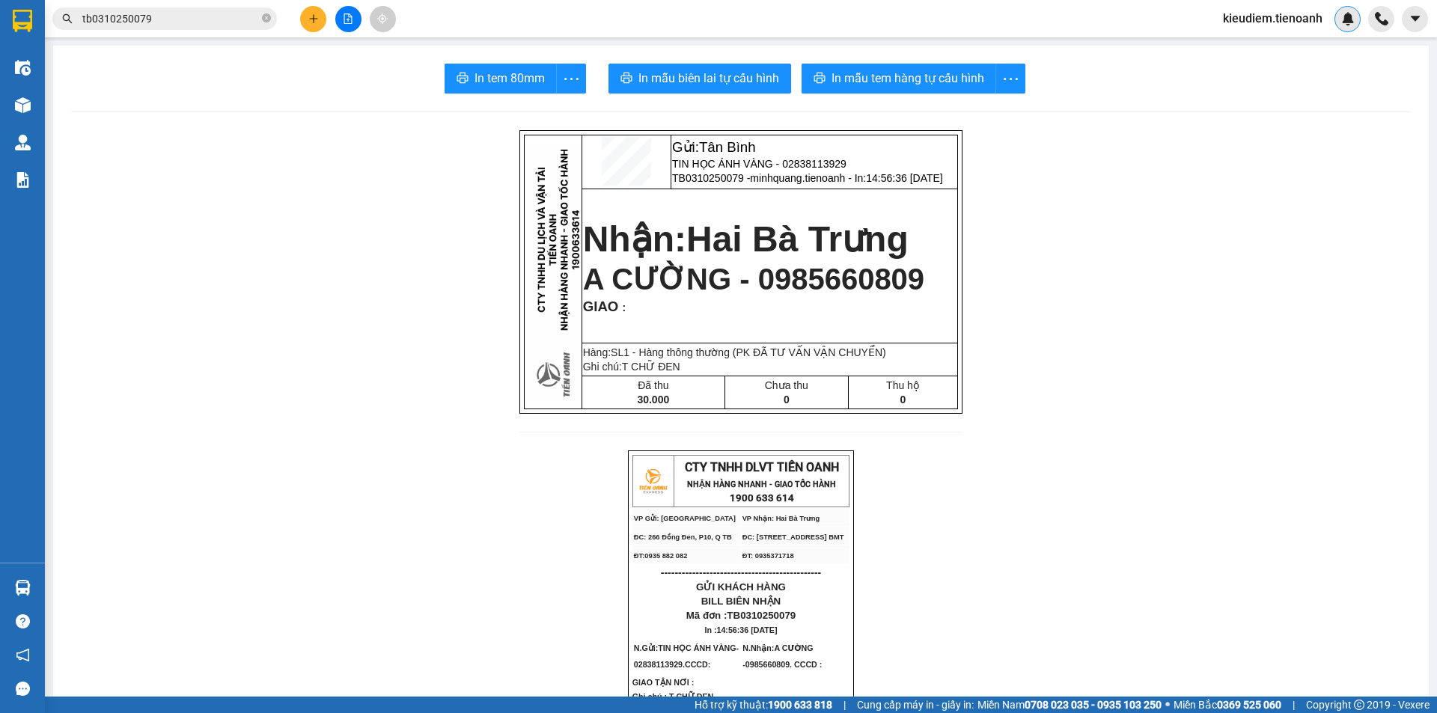
click at [596, 10] on span "kieudiem.tienoanh" at bounding box center [1273, 18] width 124 height 19
click at [596, 11] on div at bounding box center [1348, 19] width 26 height 26
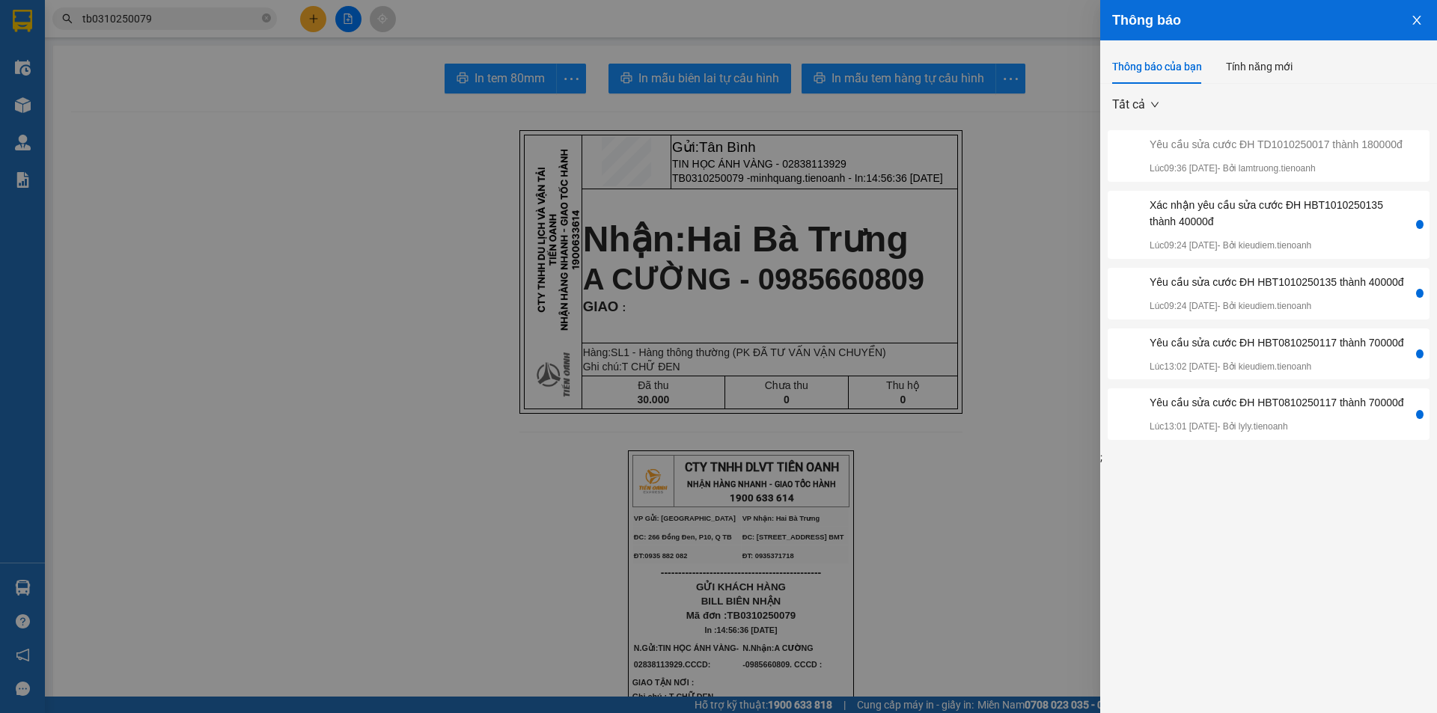
click at [596, 243] on div at bounding box center [718, 356] width 1437 height 713
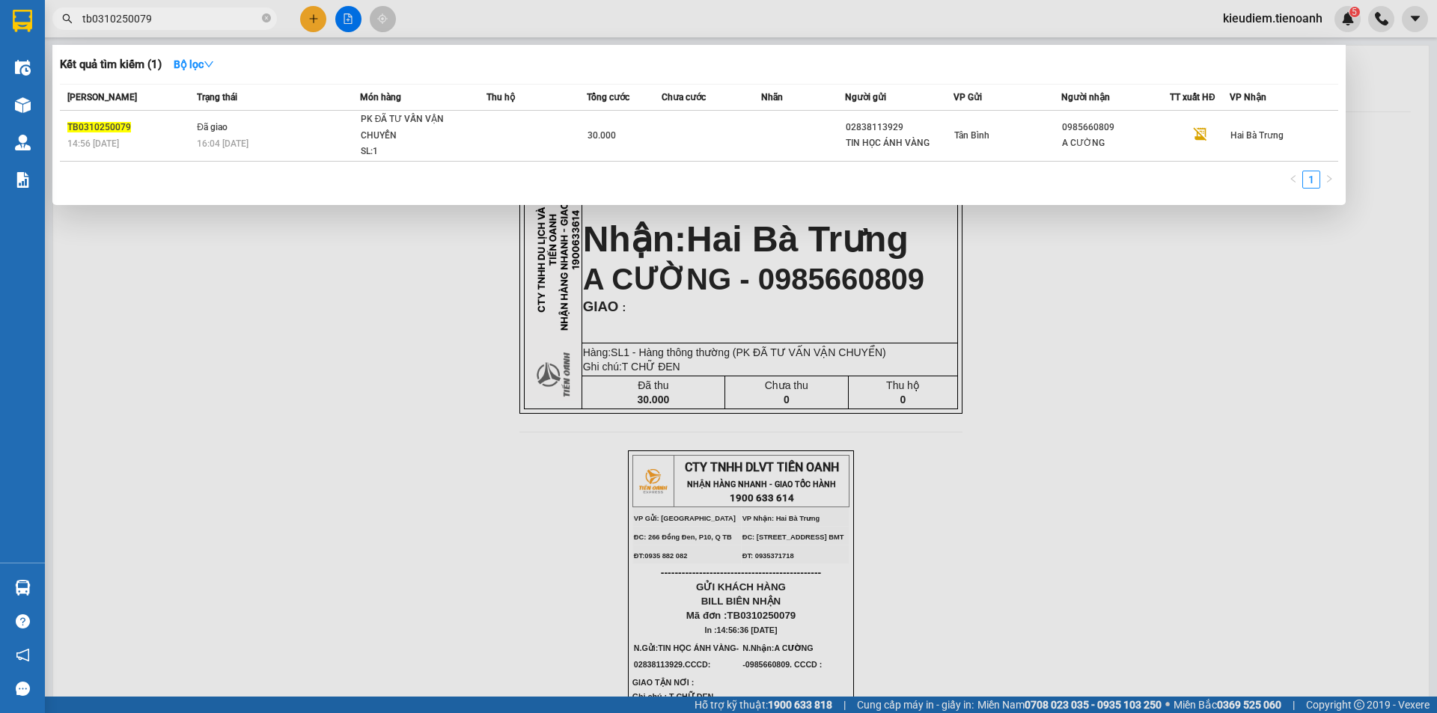
click at [144, 19] on input "tb0310250079" at bounding box center [170, 18] width 177 height 16
click at [269, 16] on icon "close-circle" at bounding box center [266, 17] width 9 height 9
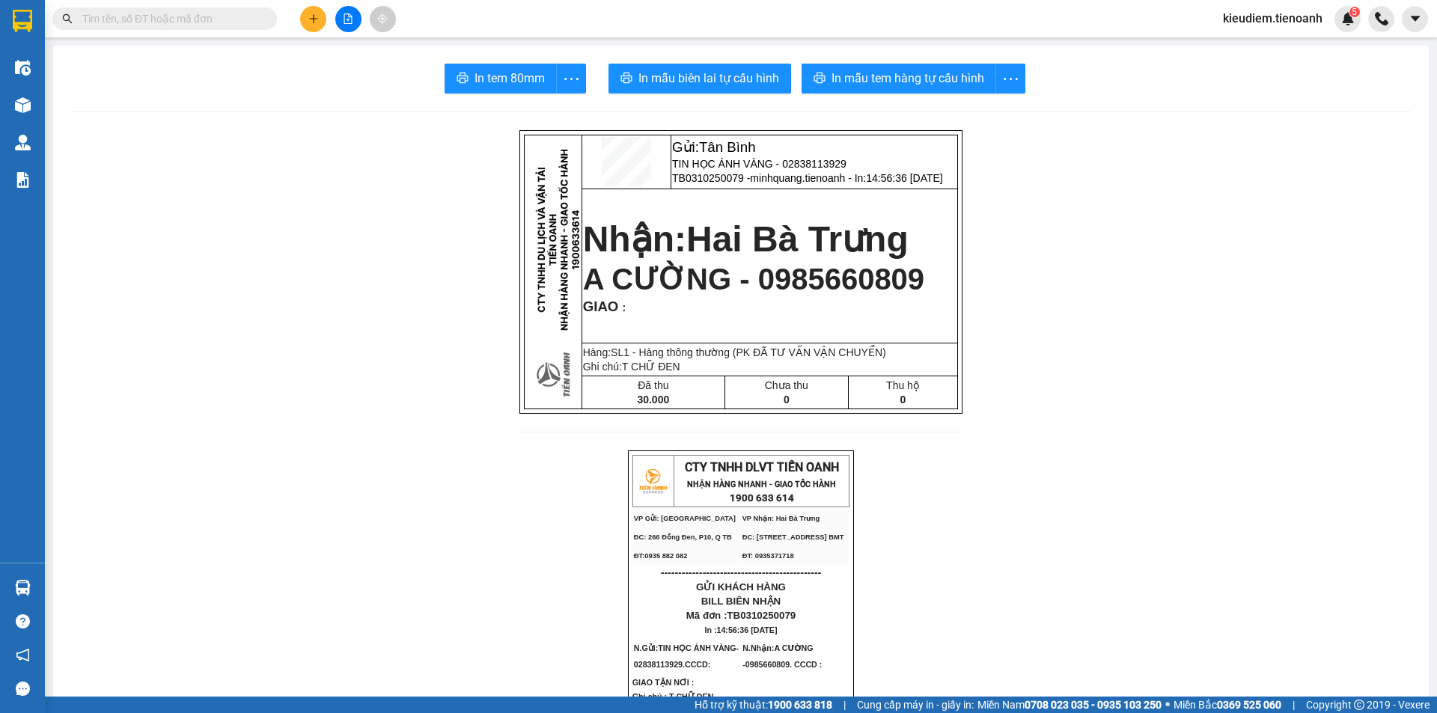
click at [213, 16] on input "text" at bounding box center [170, 18] width 177 height 16
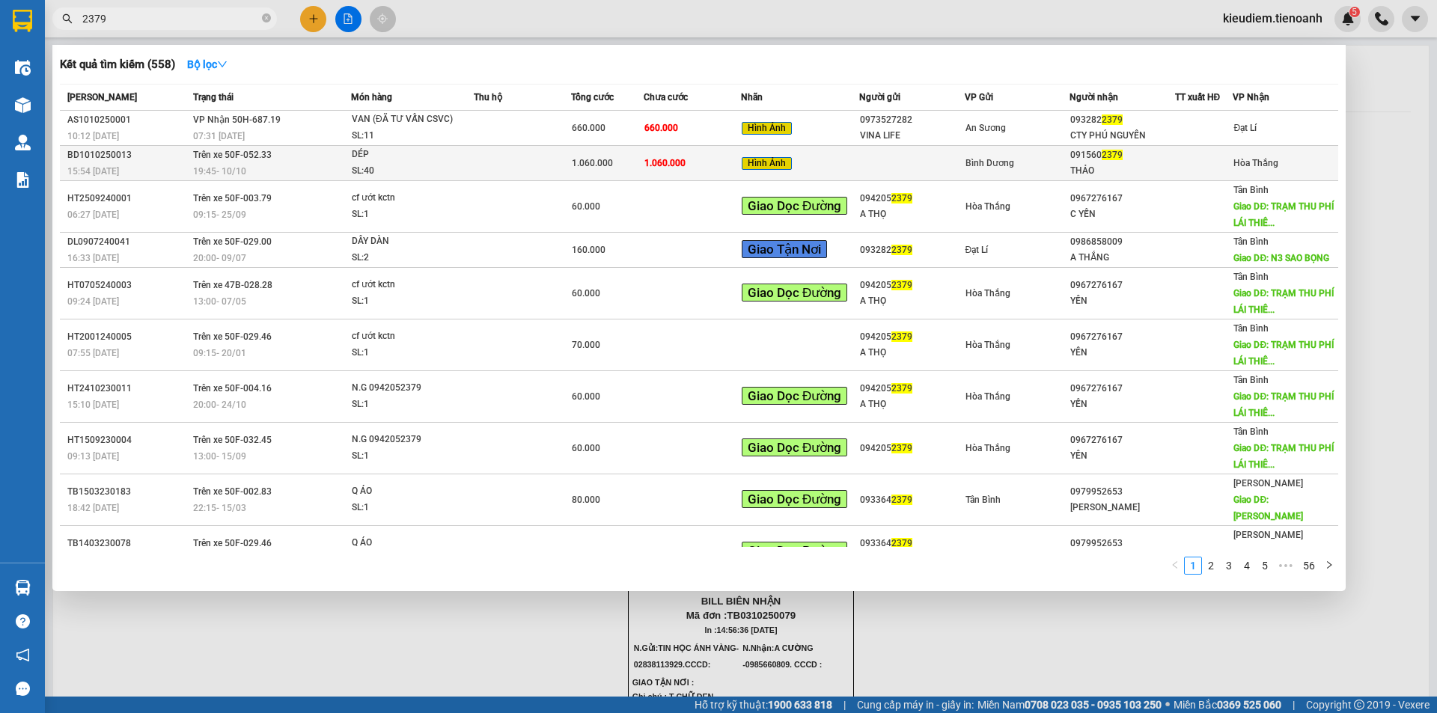
type input "2379"
click at [596, 168] on span "1.060.000" at bounding box center [664, 163] width 41 height 10
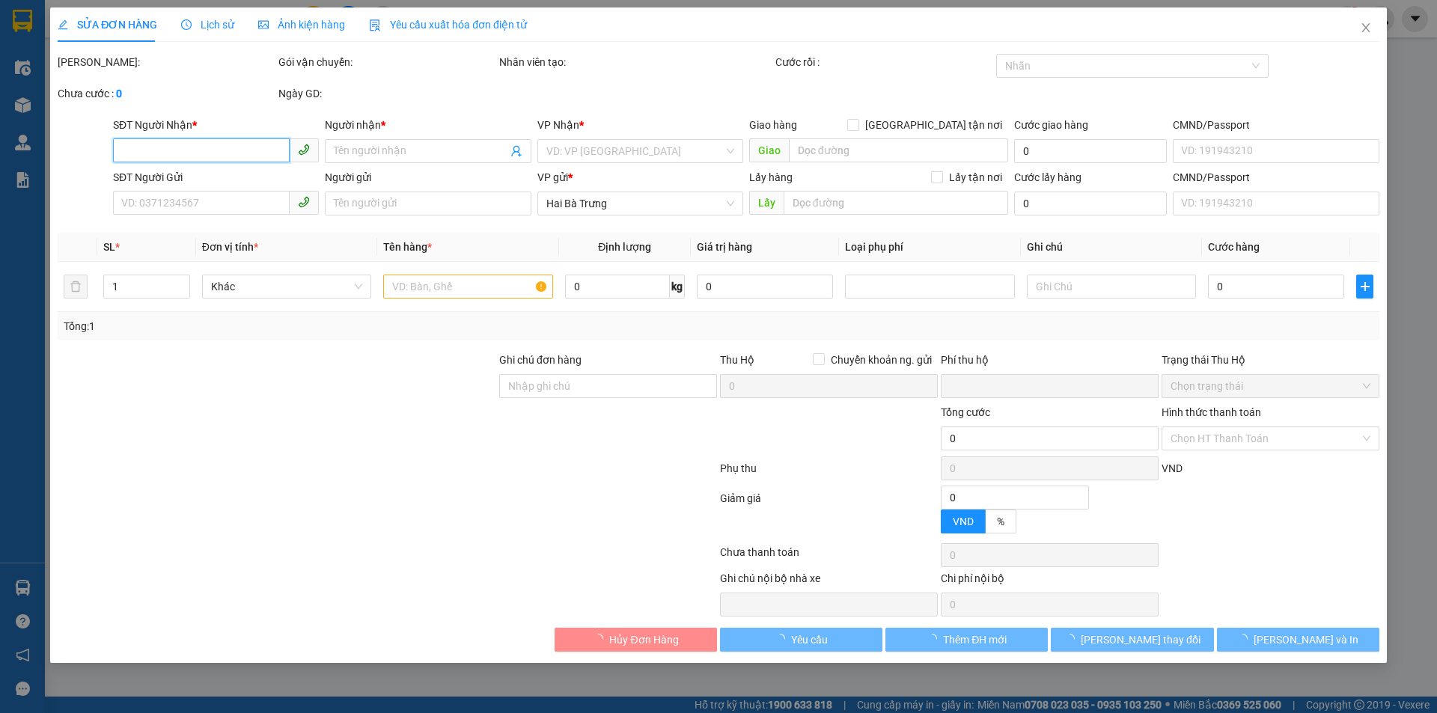
type input "0915602379"
type input "THẢO"
type input "0"
type input "1.060.000"
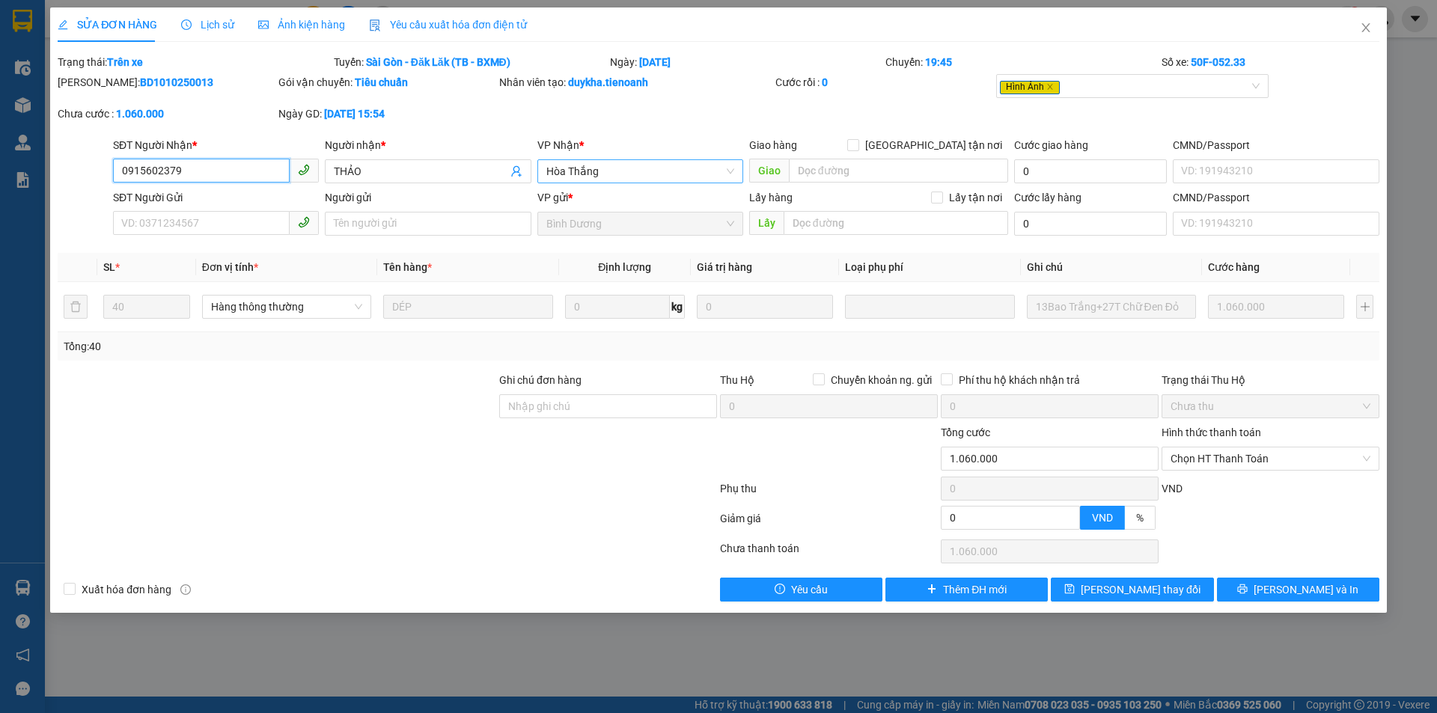
click at [596, 180] on span "Hòa Thắng" at bounding box center [640, 171] width 188 height 22
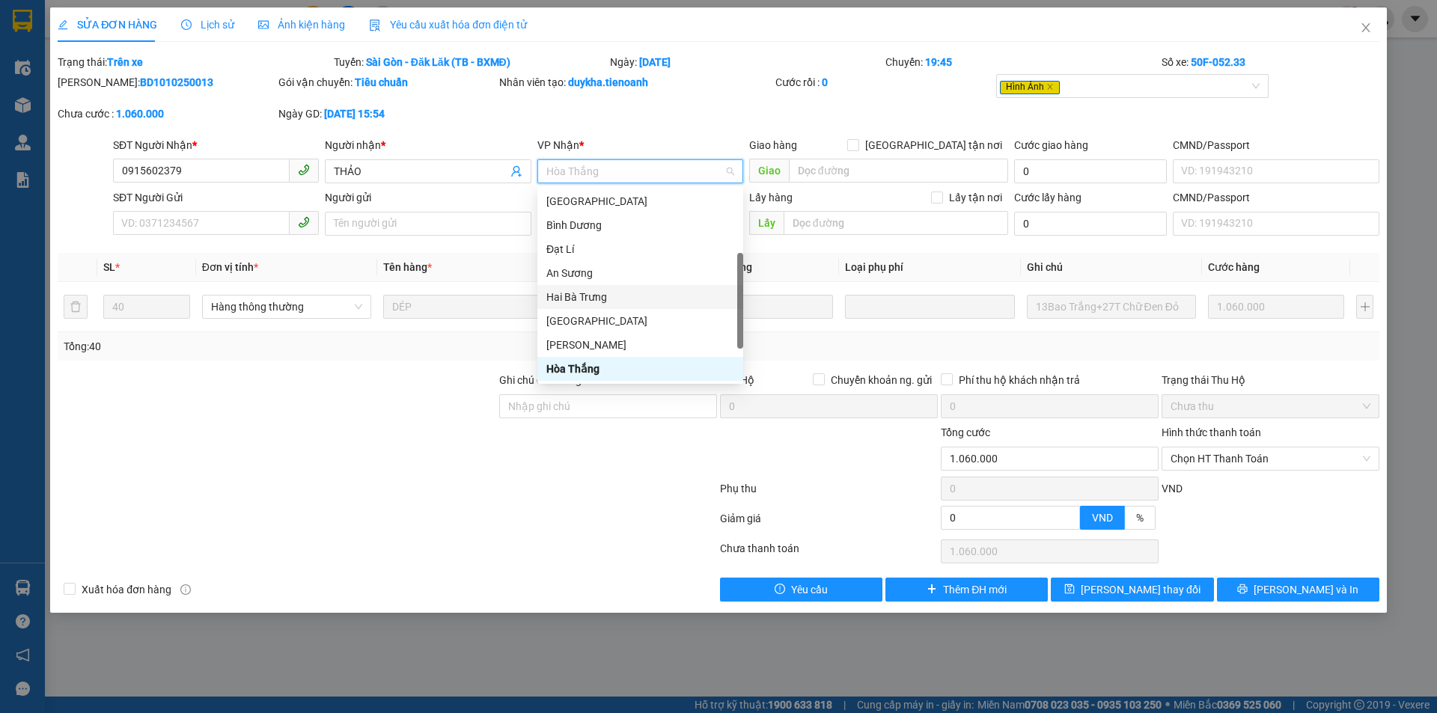
click at [585, 287] on div "Hai Bà Trưng" at bounding box center [640, 297] width 206 height 24
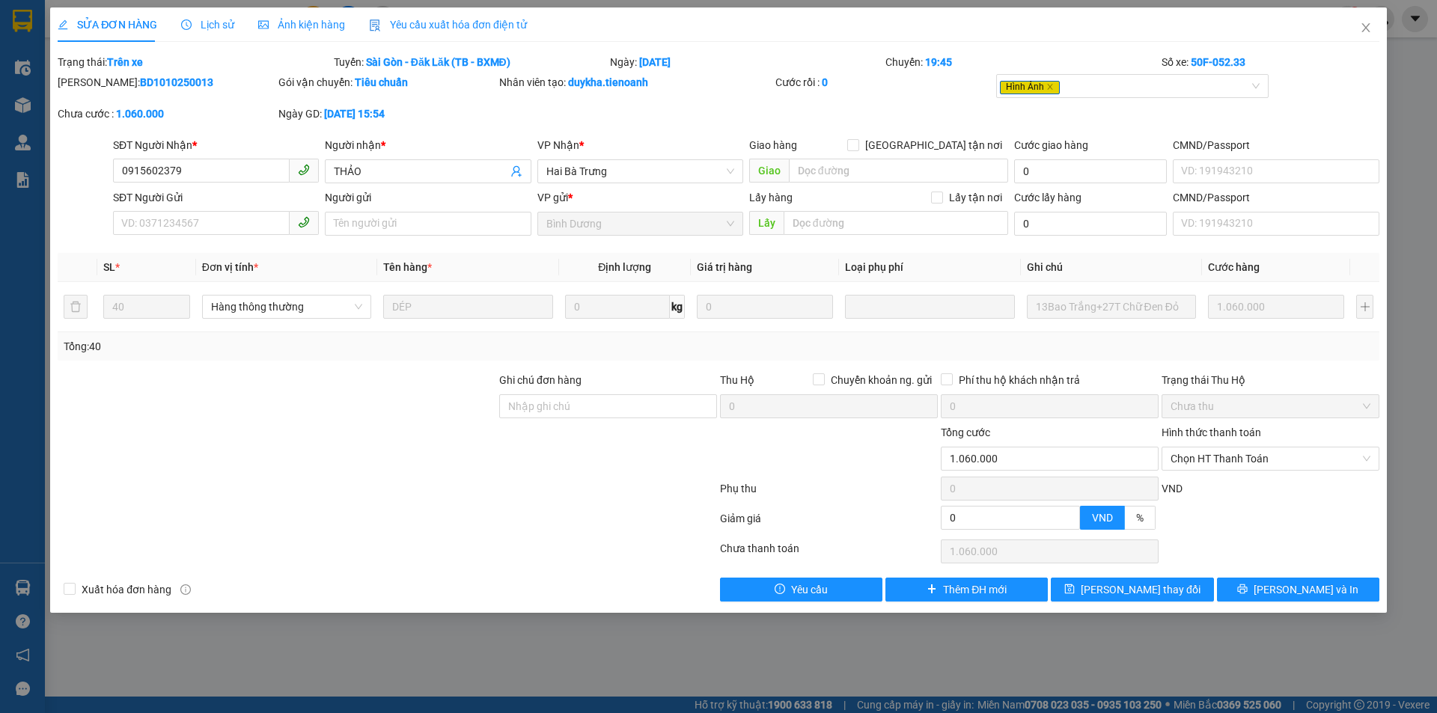
click at [550, 516] on div at bounding box center [387, 522] width 662 height 30
click at [596, 590] on span "[PERSON_NAME] thay đổi" at bounding box center [1141, 590] width 120 height 16
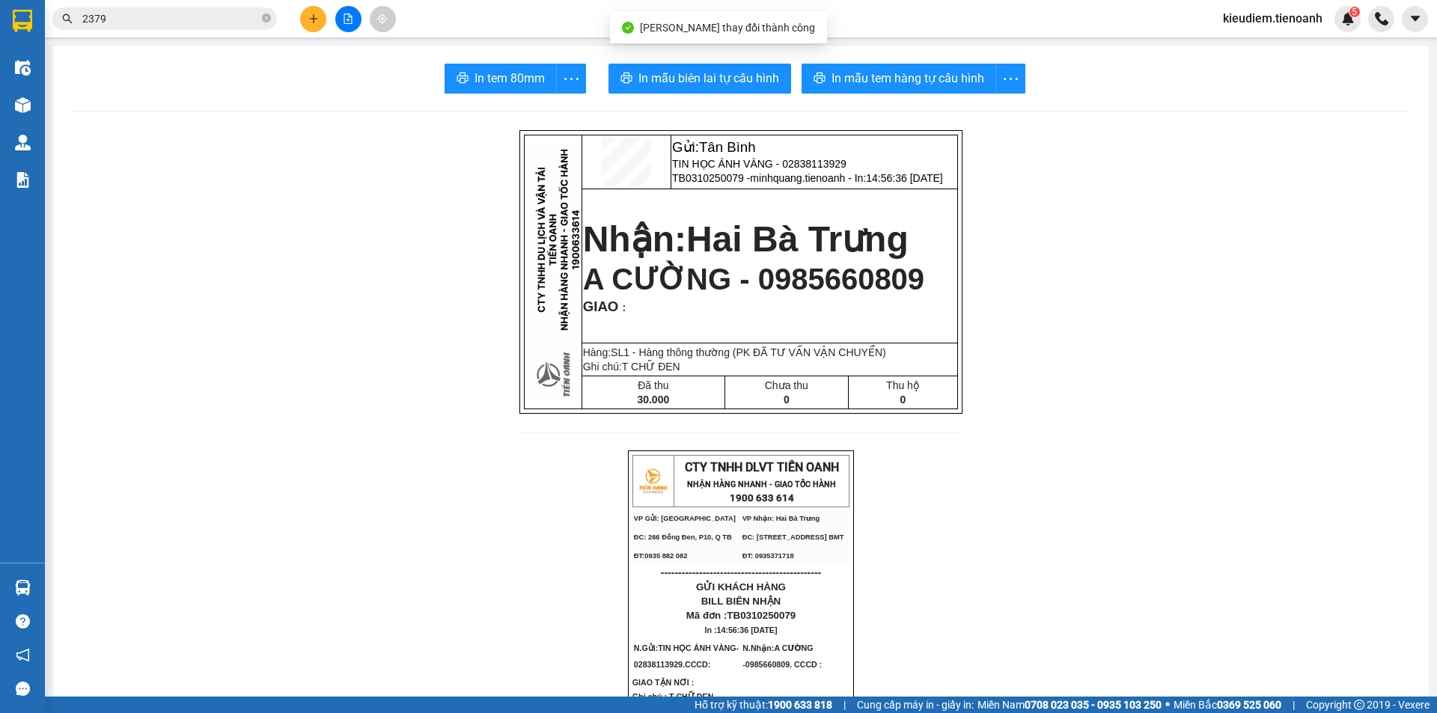
click at [596, 240] on span "Hai Bà Trưng" at bounding box center [797, 239] width 222 height 40
click at [596, 272] on span "A CƯỜNG - 0985660809" at bounding box center [753, 279] width 341 height 33
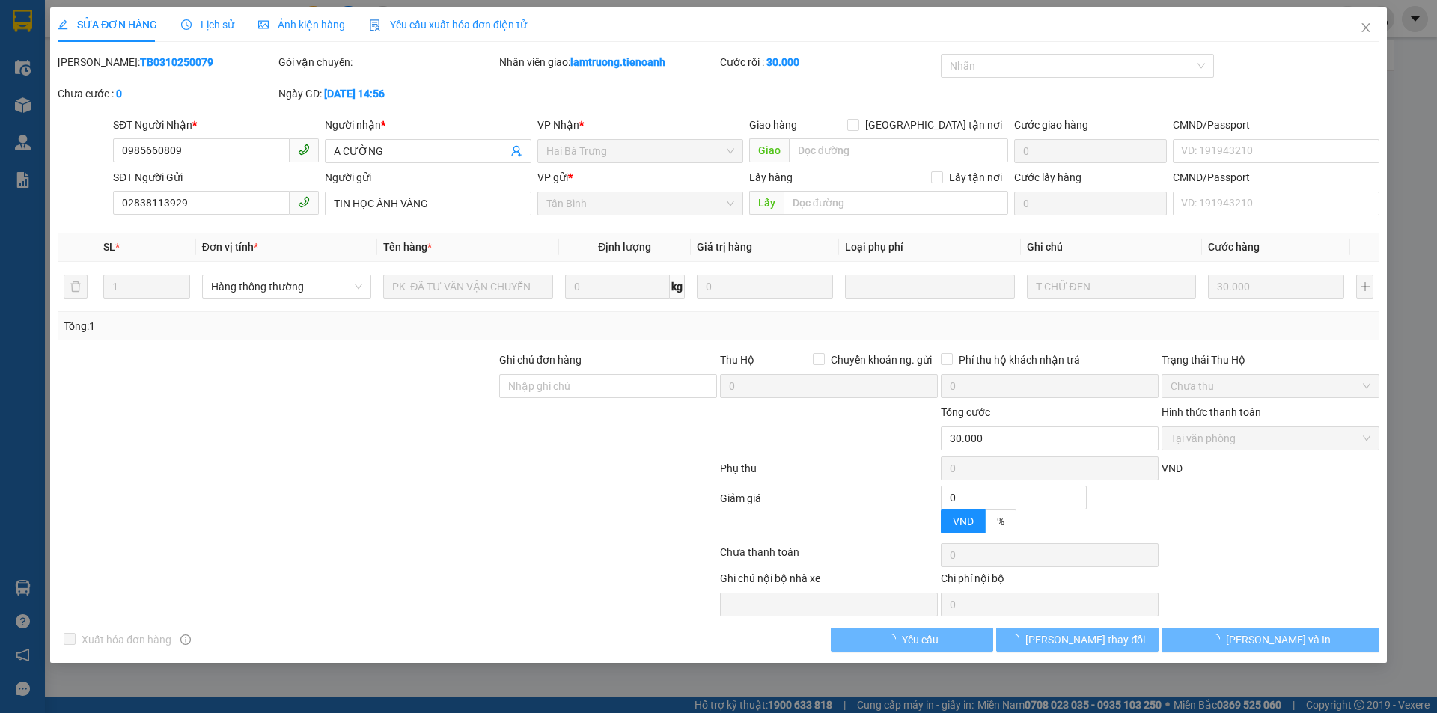
type input "0985660809"
type input "A CƯỜNG"
type input "02838113929"
type input "TIN HỌC ÁNH VÀNG"
type input "0"
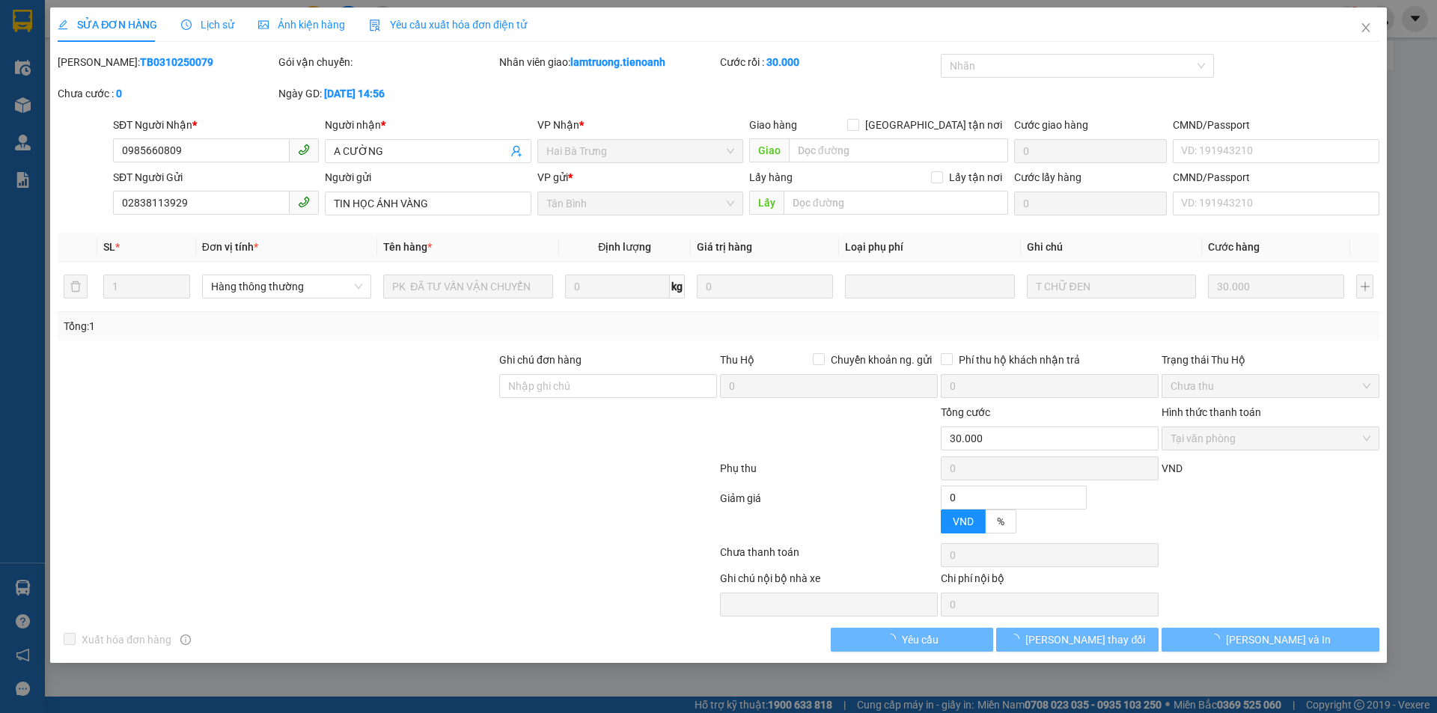
type input "30.000"
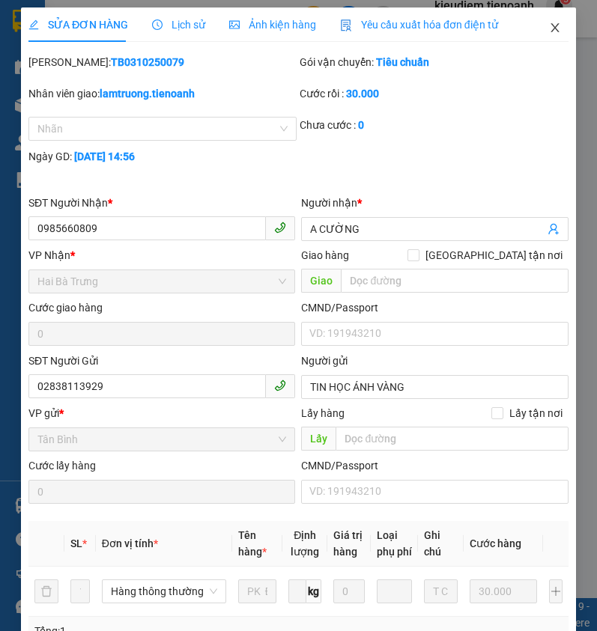
click at [549, 33] on icon "close" at bounding box center [555, 28] width 12 height 12
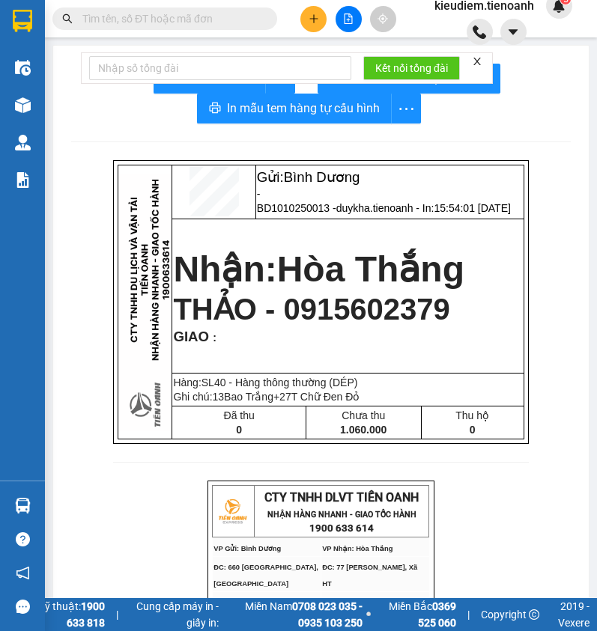
click at [170, 21] on input "text" at bounding box center [170, 18] width 177 height 16
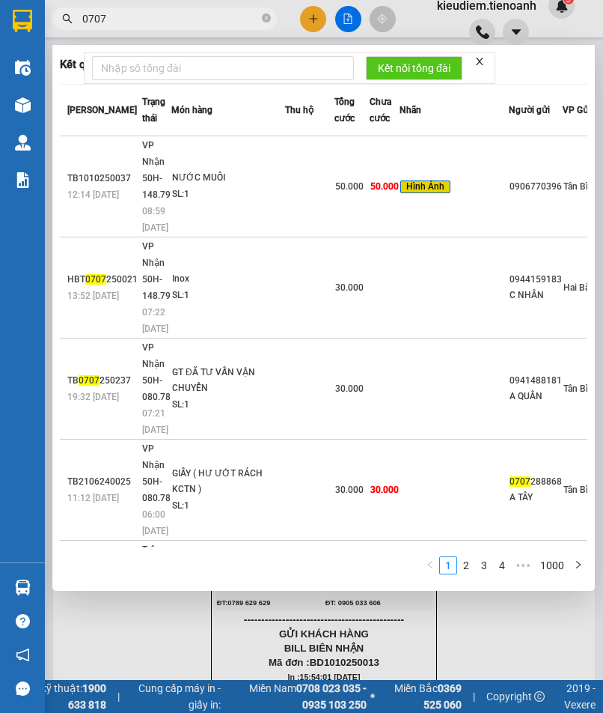
click at [176, 21] on input "0707" at bounding box center [170, 18] width 177 height 16
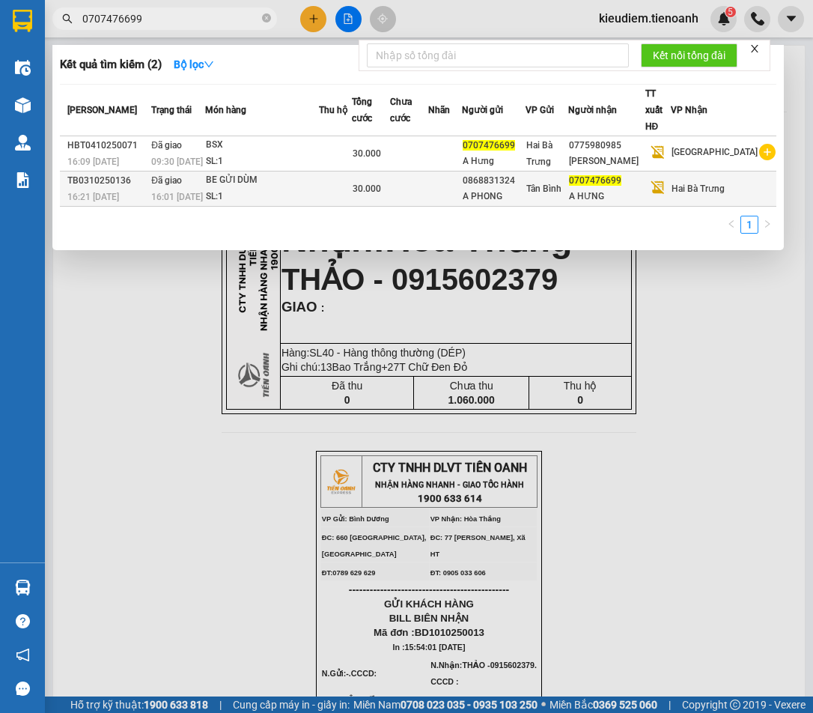
type input "0707476699"
click at [525, 192] on div "A PHONG" at bounding box center [494, 197] width 62 height 16
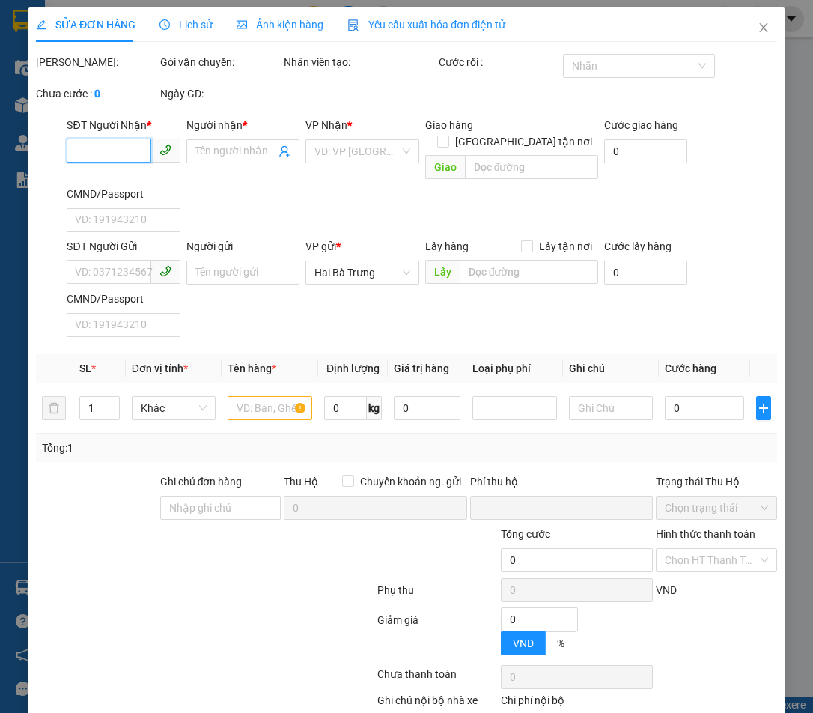
type input "0707476699"
type input "A HƯNG"
type input "0868831324"
type input "A PHONG"
type input "0"
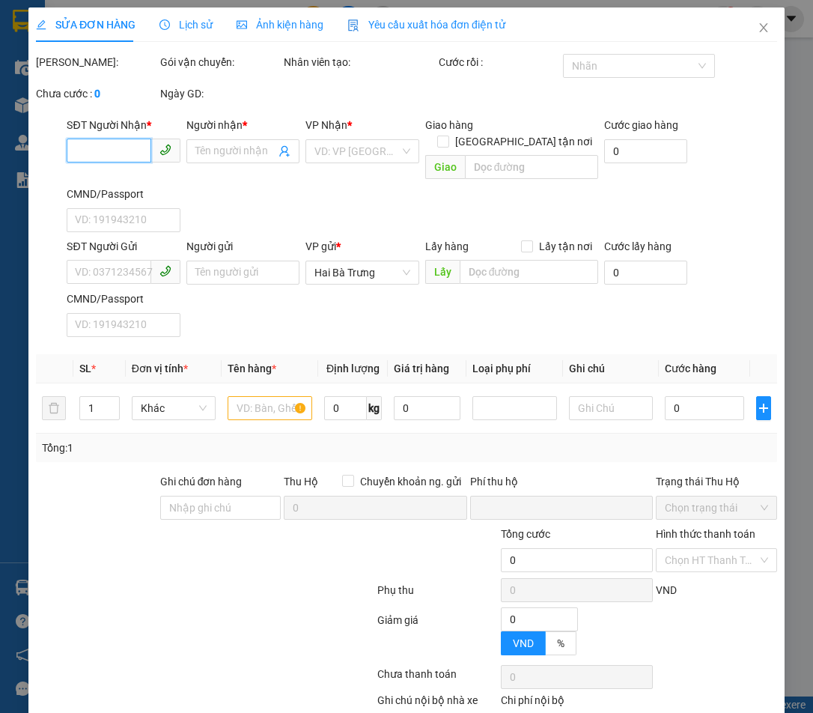
type input "30.000"
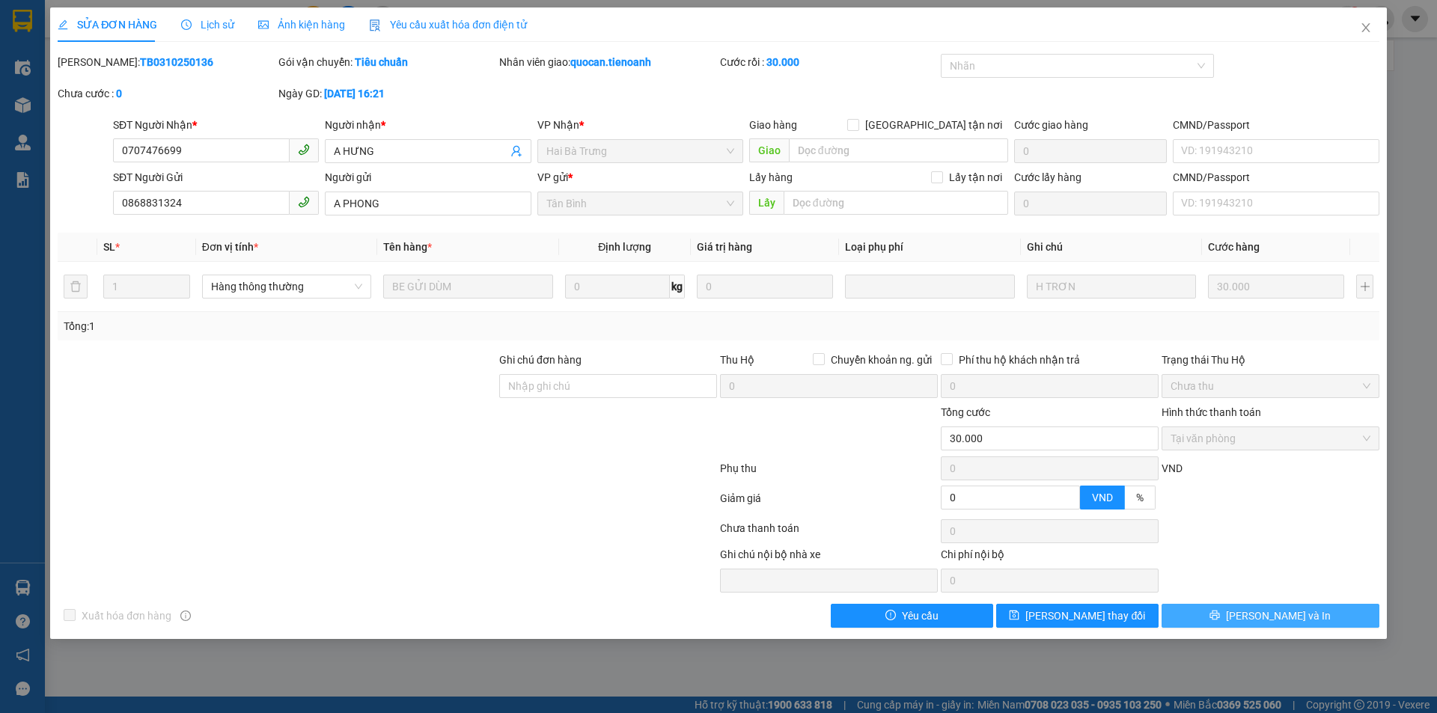
click at [596, 615] on button "[PERSON_NAME] và In" at bounding box center [1271, 616] width 218 height 24
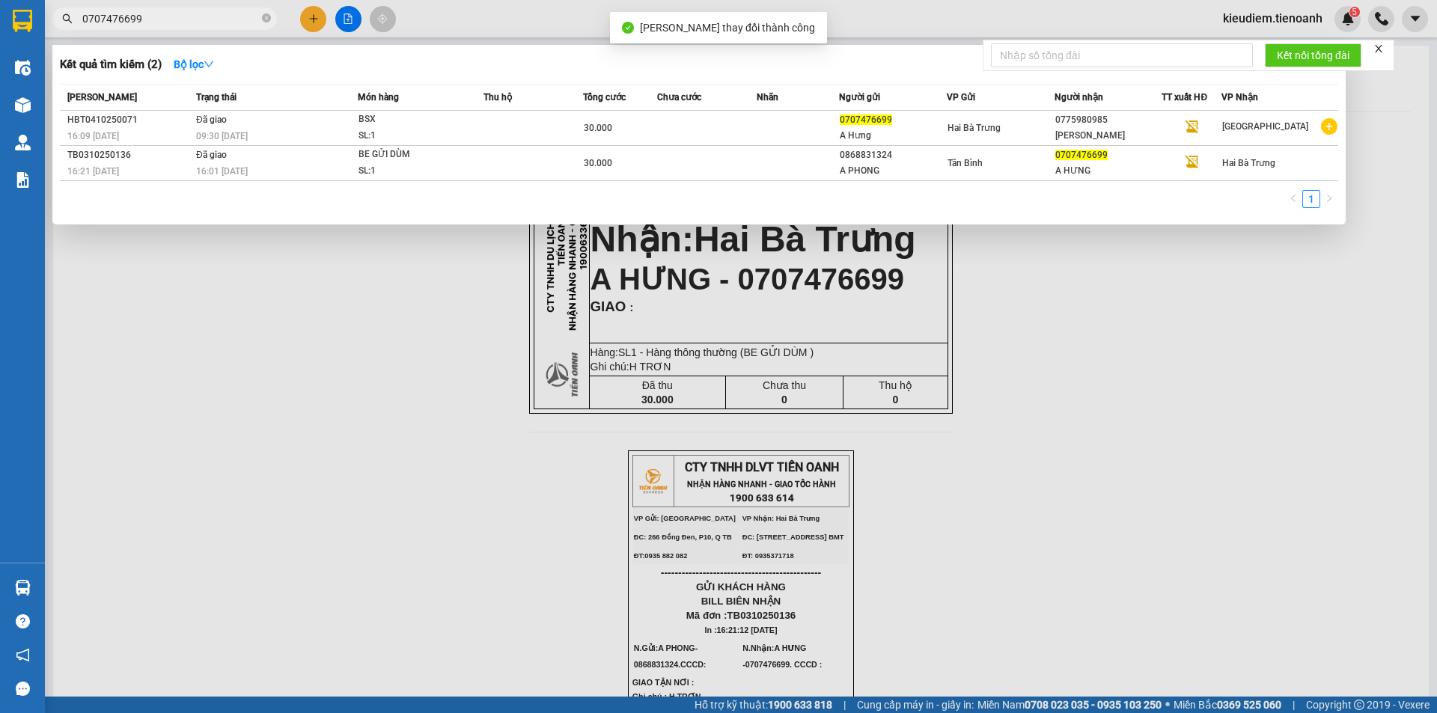
click at [221, 20] on input "0707476699" at bounding box center [170, 18] width 177 height 16
click at [596, 425] on div at bounding box center [718, 356] width 1437 height 713
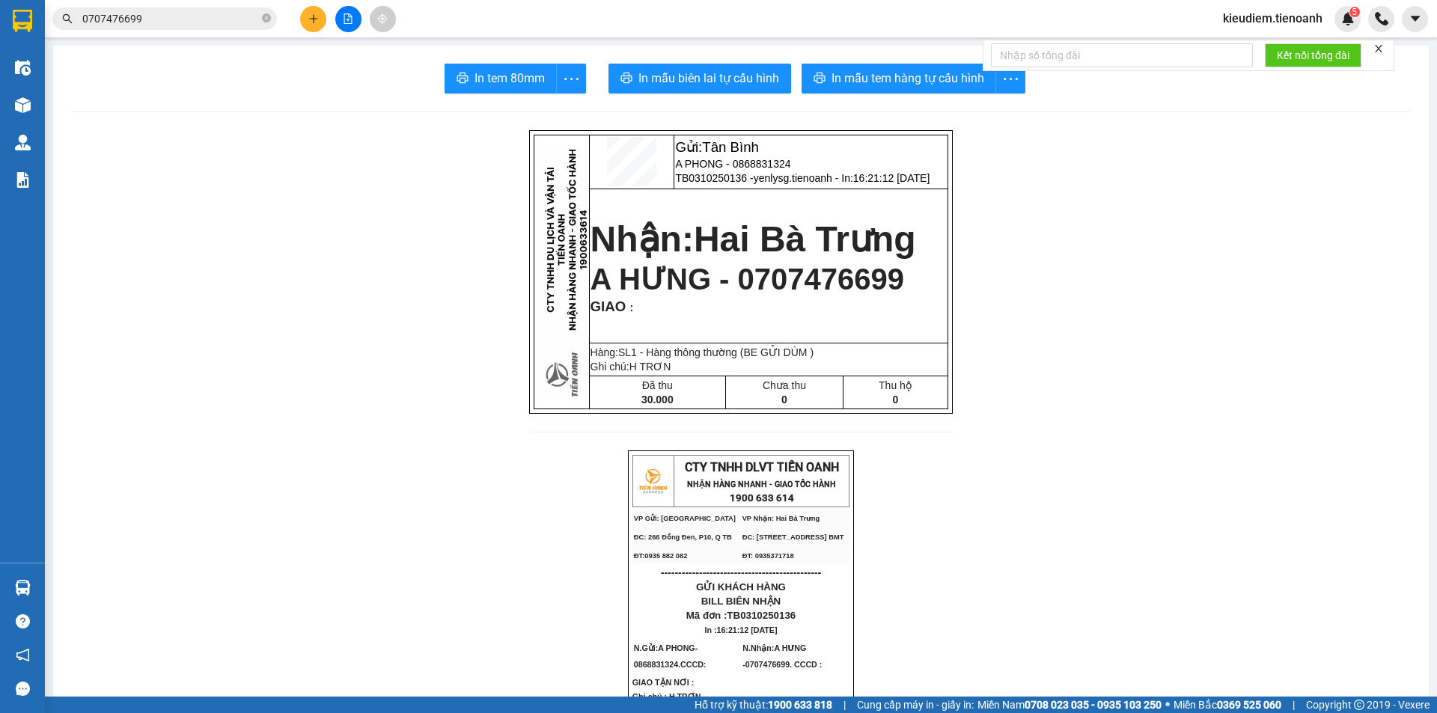
click at [596, 289] on span "A HƯNG - 0707476699" at bounding box center [748, 279] width 314 height 33
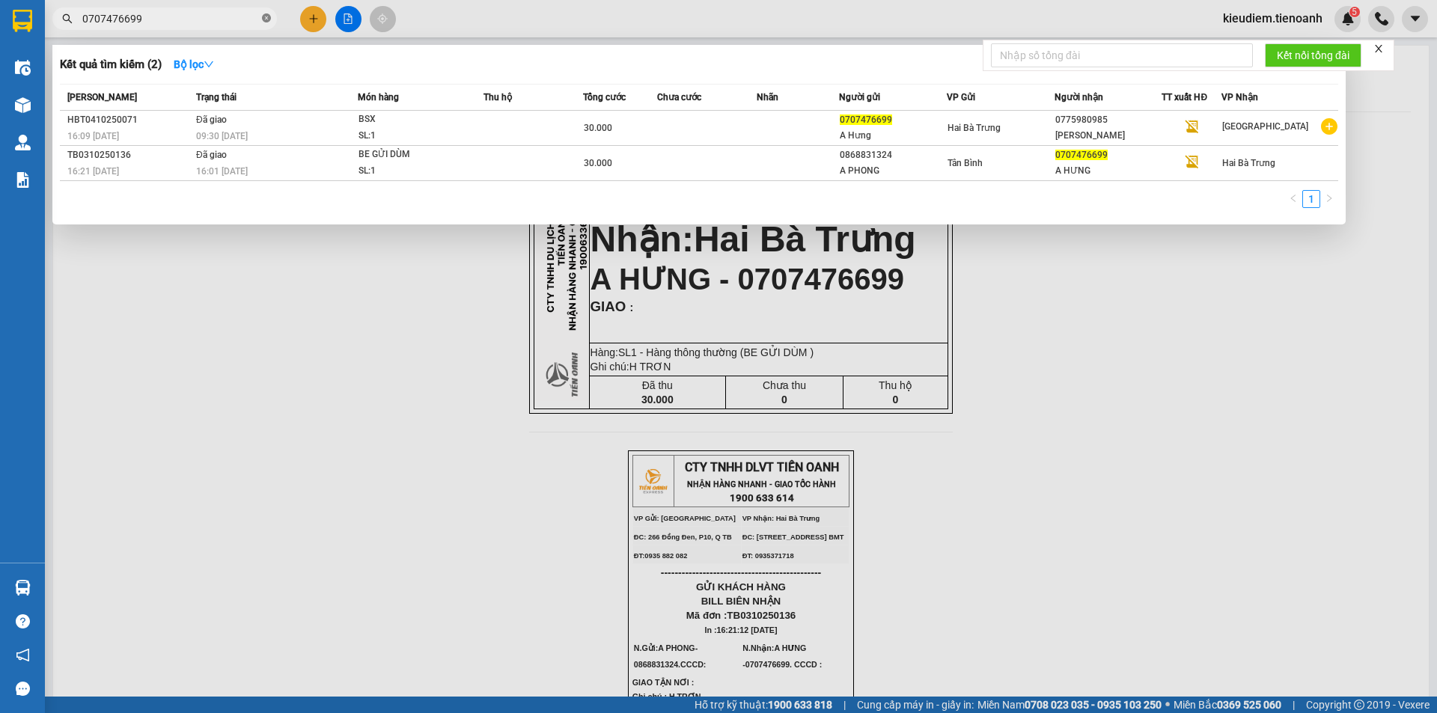
click at [268, 20] on icon "close-circle" at bounding box center [266, 17] width 9 height 9
